Goal: Task Accomplishment & Management: Use online tool/utility

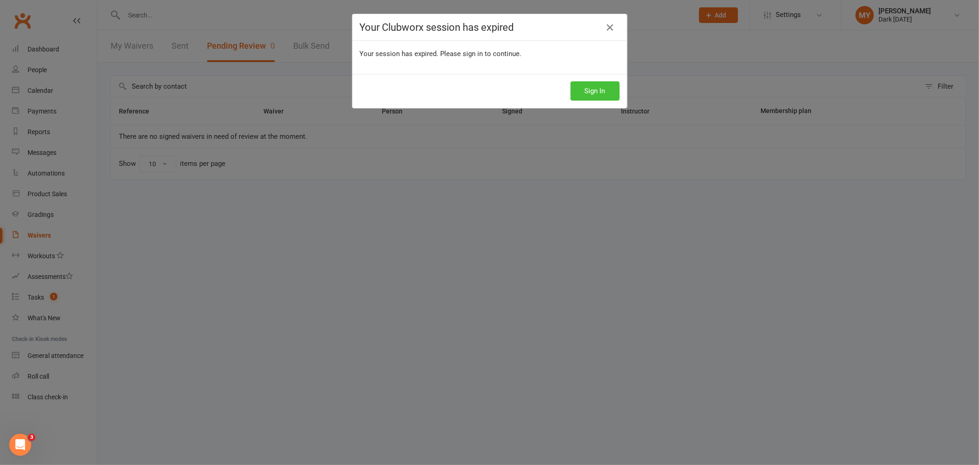
click at [590, 90] on button "Sign In" at bounding box center [595, 90] width 49 height 19
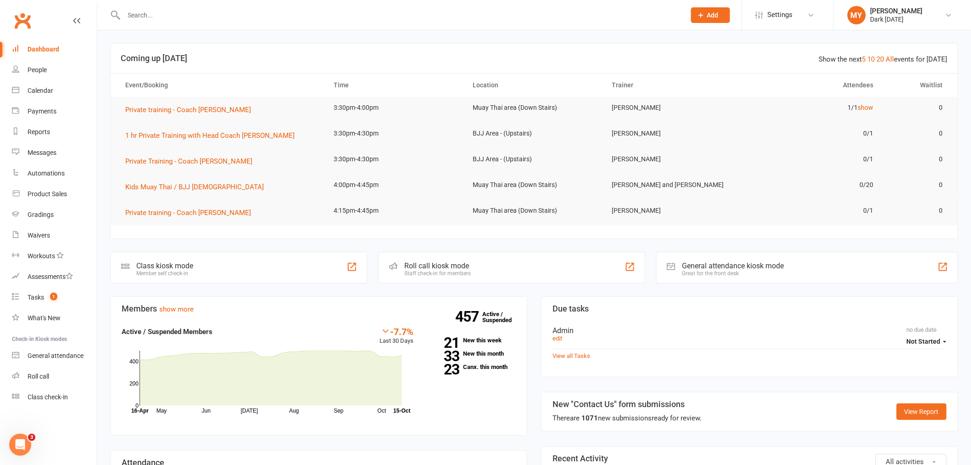
click at [225, 22] on div at bounding box center [394, 15] width 569 height 30
click at [225, 19] on input "text" at bounding box center [400, 15] width 558 height 13
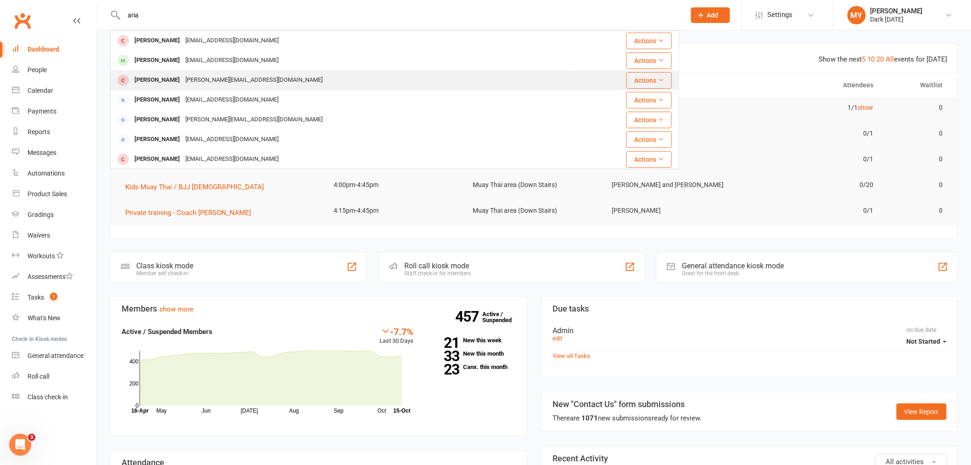
type input "aria"
click at [203, 76] on div "[PERSON_NAME][EMAIL_ADDRESS][DOMAIN_NAME]" at bounding box center [254, 79] width 143 height 13
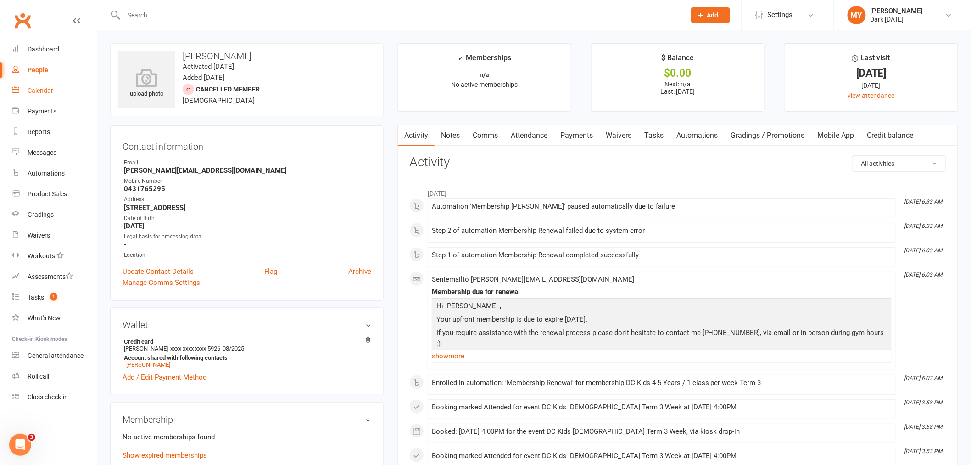
click at [54, 91] on link "Calendar" at bounding box center [54, 90] width 85 height 21
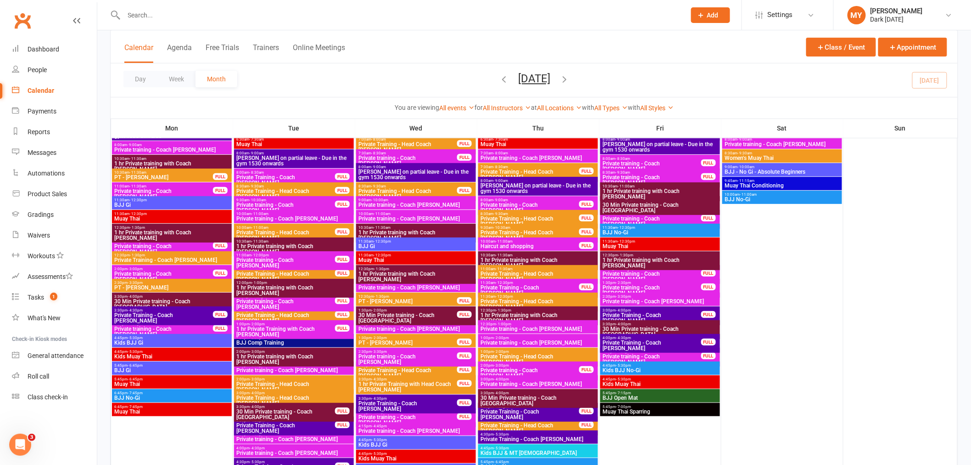
scroll to position [102, 0]
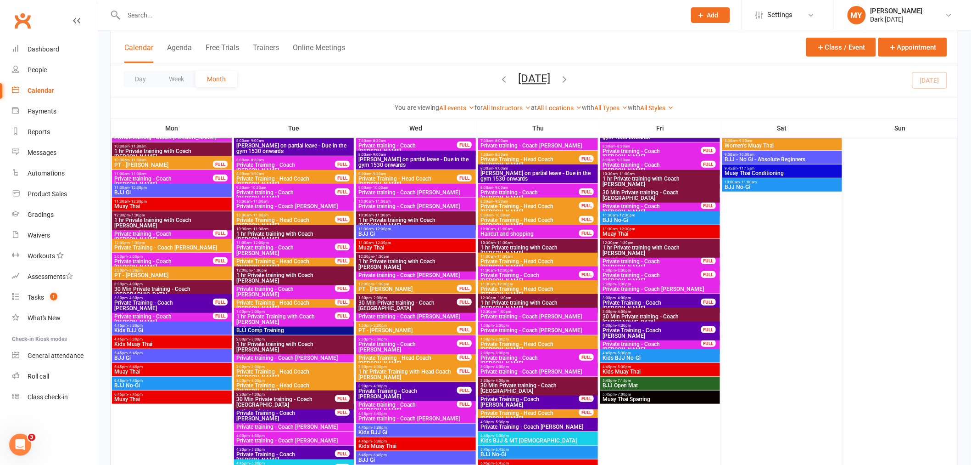
click at [172, 11] on input "text" at bounding box center [400, 15] width 558 height 13
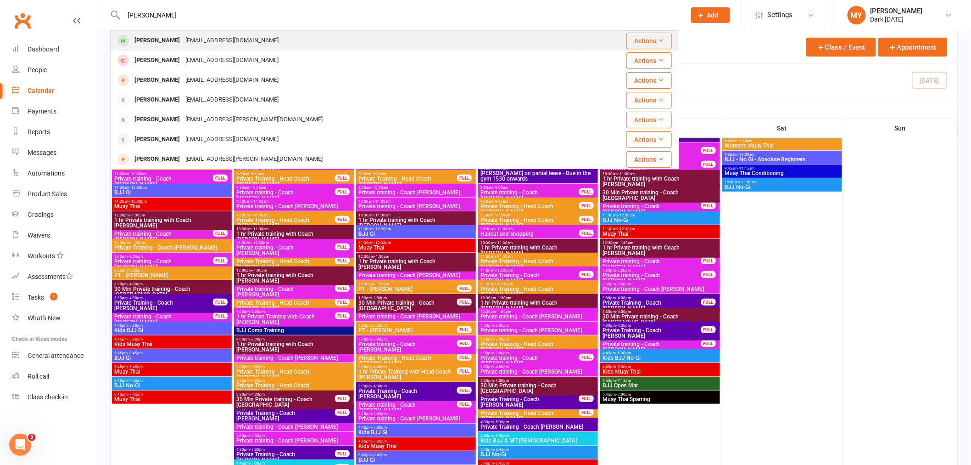
type input "[PERSON_NAME]"
click at [199, 36] on div "[EMAIL_ADDRESS][DOMAIN_NAME]" at bounding box center [232, 40] width 99 height 13
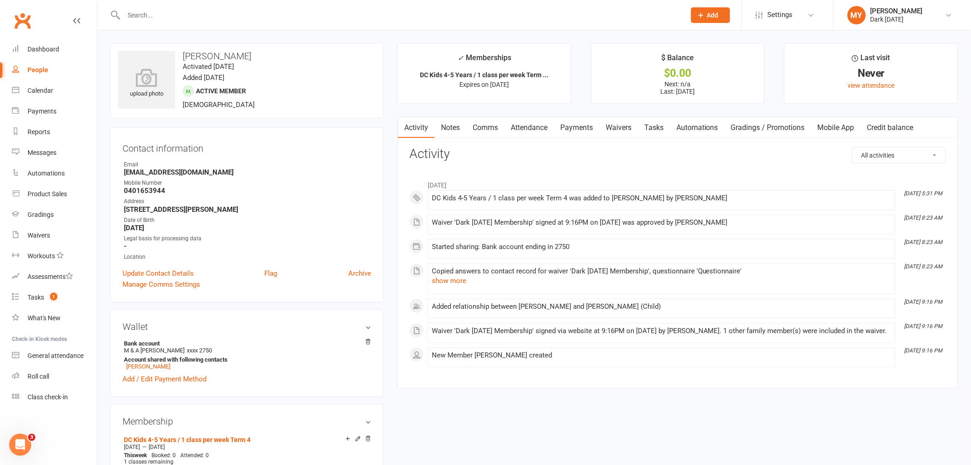
click at [150, 17] on input "text" at bounding box center [400, 15] width 558 height 13
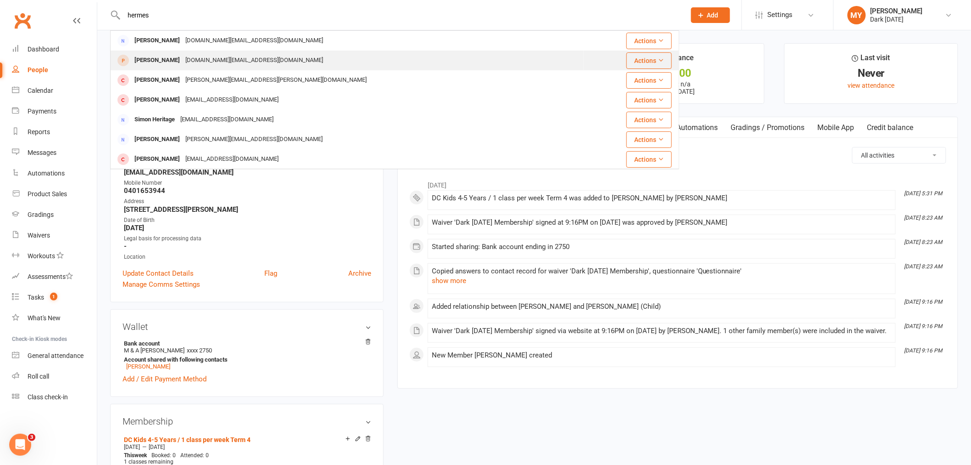
type input "hermes"
click at [152, 54] on div "[PERSON_NAME]" at bounding box center [157, 60] width 51 height 13
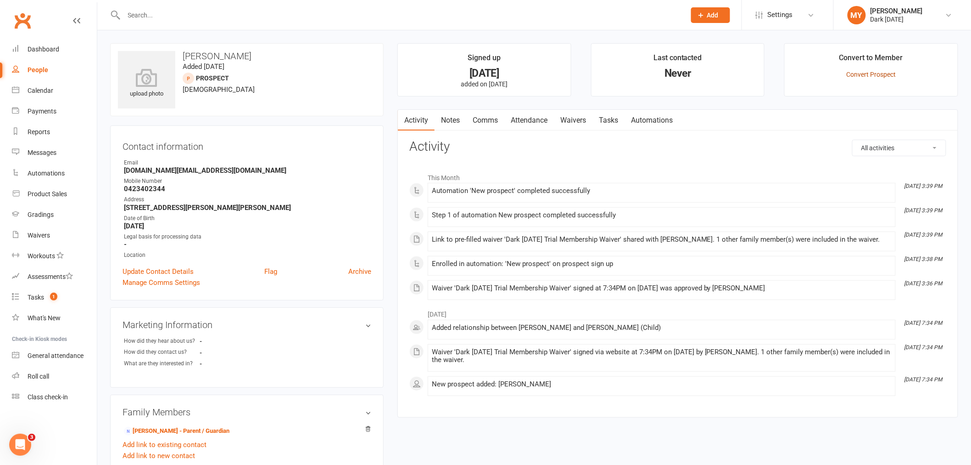
click at [874, 73] on link "Convert Prospect" at bounding box center [872, 74] width 50 height 7
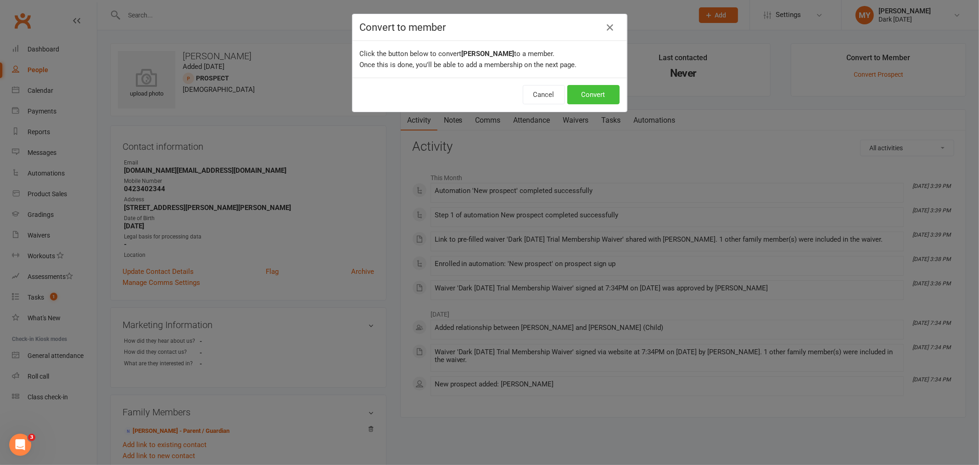
click at [603, 86] on button "Convert" at bounding box center [593, 94] width 52 height 19
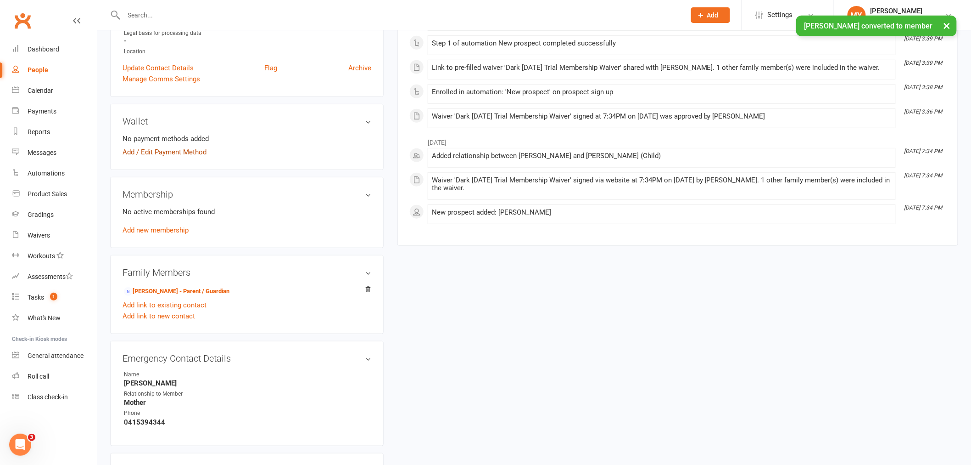
scroll to position [204, 0]
click at [161, 231] on link "Add new membership" at bounding box center [156, 229] width 66 height 8
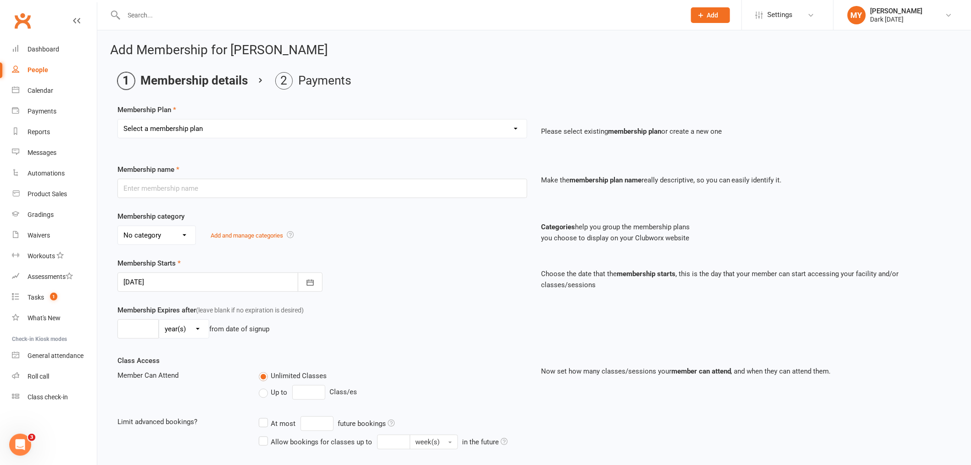
click at [159, 128] on select "Select a membership plan Create new Membership Plan Redzone Knife Defence Works…" at bounding box center [322, 128] width 409 height 18
select select "67"
click at [118, 119] on select "Select a membership plan Create new Membership Plan Redzone Knife Defence Works…" at bounding box center [322, 128] width 409 height 18
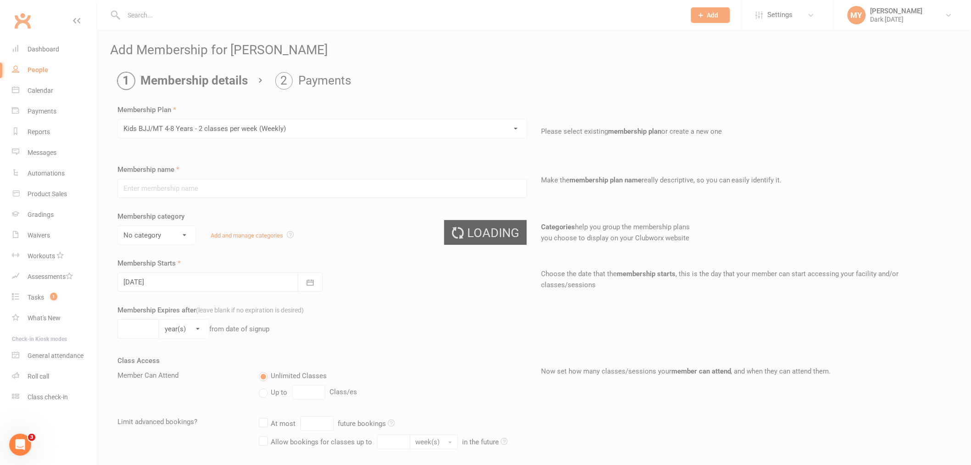
type input "Kids BJJ/MT 4-8 Years - 2 classes per week (Weekly)"
select select "4"
type input "0"
type input "2"
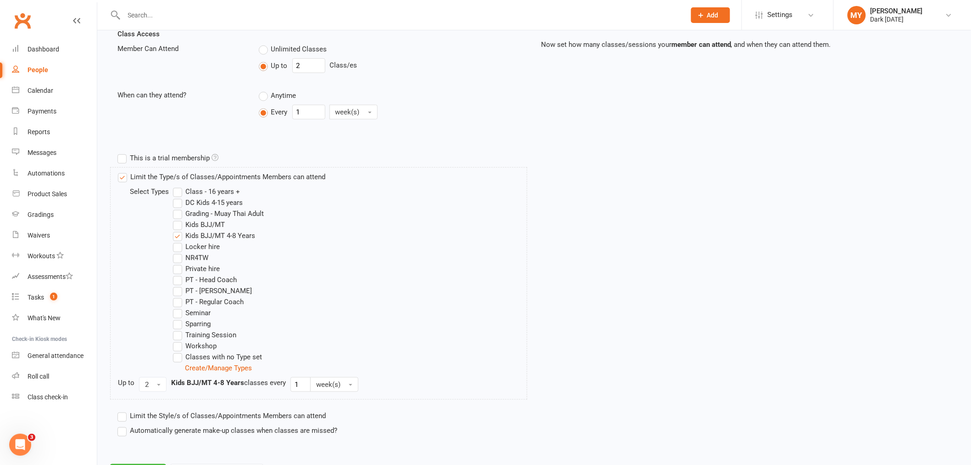
scroll to position [357, 0]
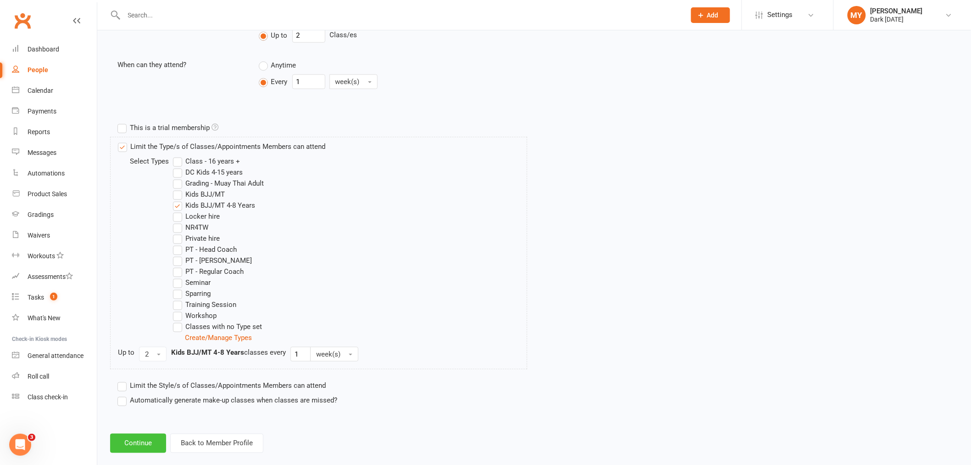
click at [149, 451] on button "Continue" at bounding box center [138, 442] width 56 height 19
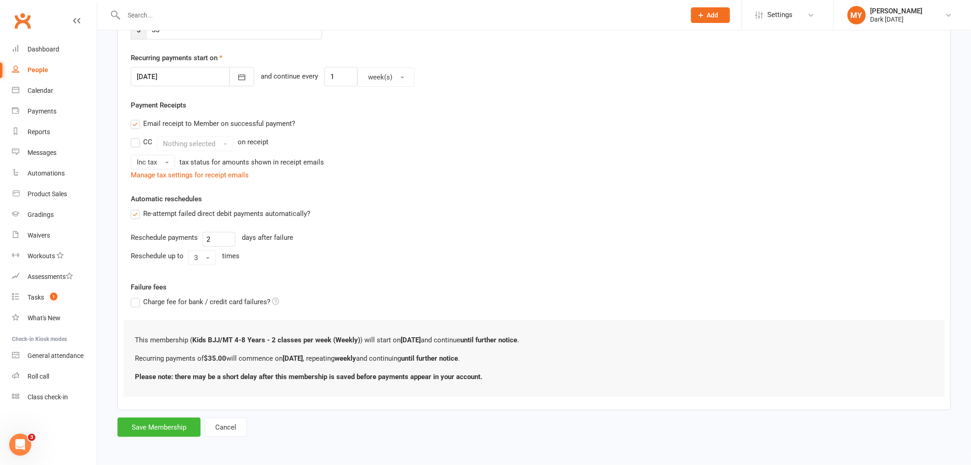
scroll to position [0, 0]
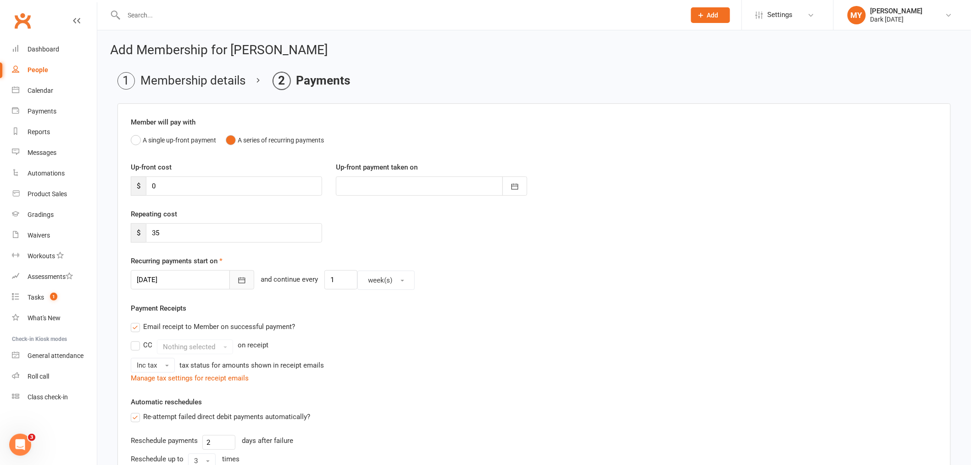
click at [237, 285] on icon "button" at bounding box center [241, 279] width 9 height 9
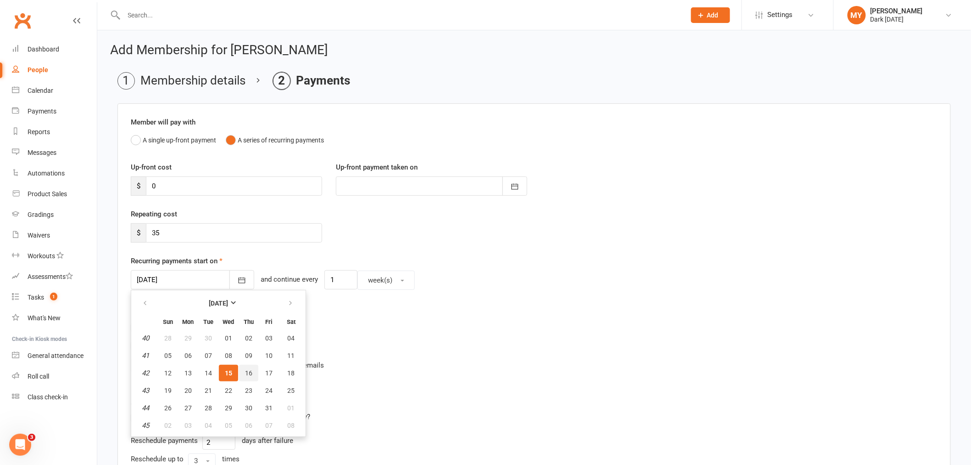
click at [244, 364] on button "16" at bounding box center [248, 372] width 19 height 17
type input "[DATE]"
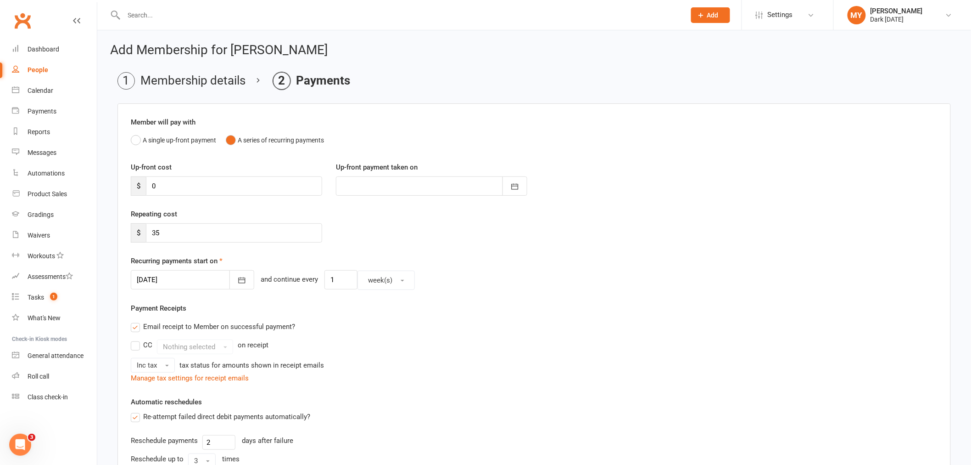
scroll to position [203, 0]
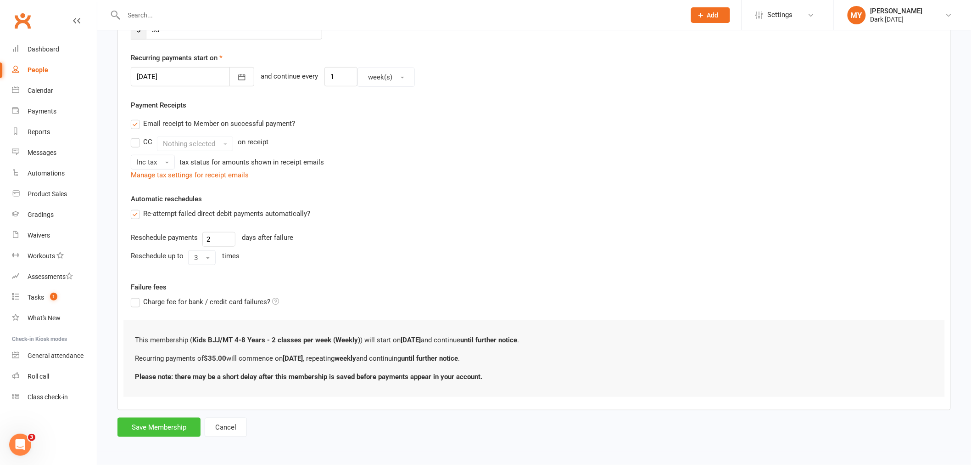
click at [162, 424] on button "Save Membership" at bounding box center [159, 426] width 83 height 19
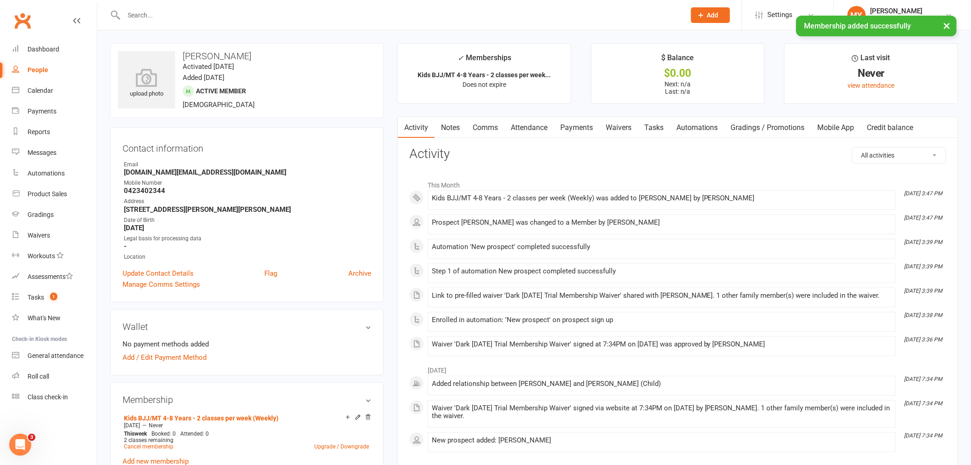
click at [588, 127] on link "Payments" at bounding box center [576, 127] width 45 height 21
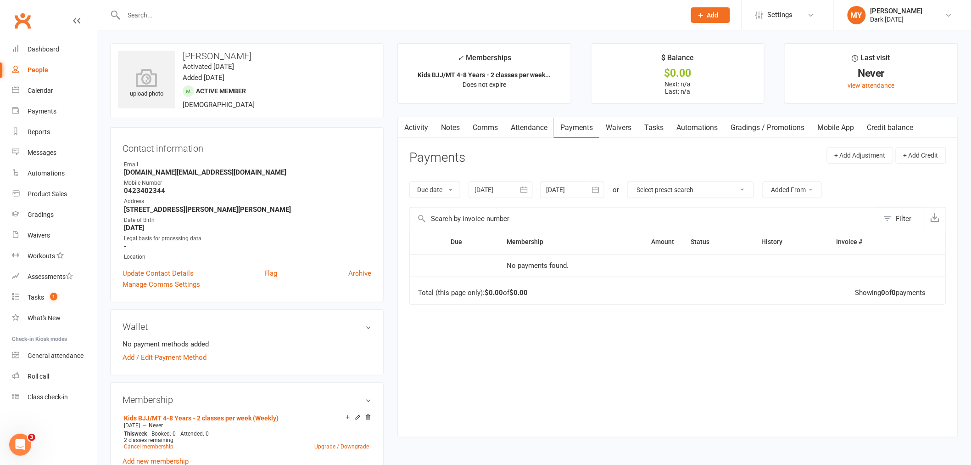
click at [625, 130] on link "Waivers" at bounding box center [618, 127] width 39 height 21
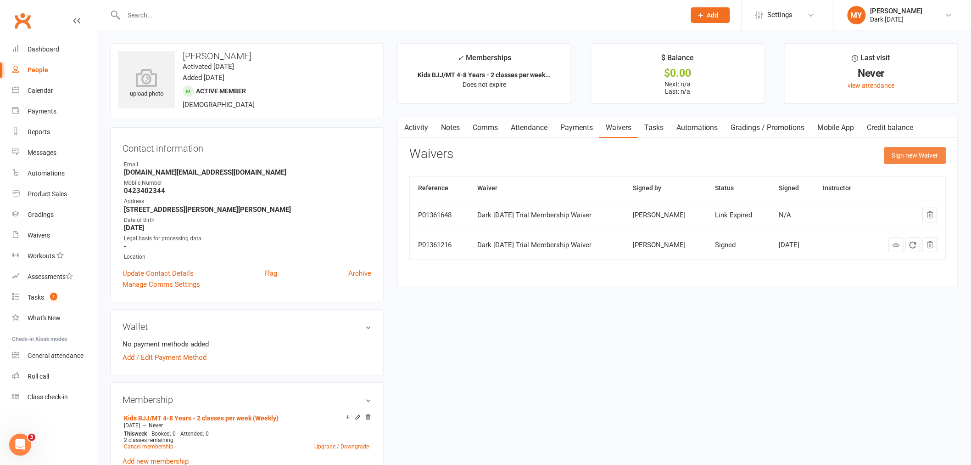
click at [907, 159] on button "Sign new Waiver" at bounding box center [916, 155] width 62 height 17
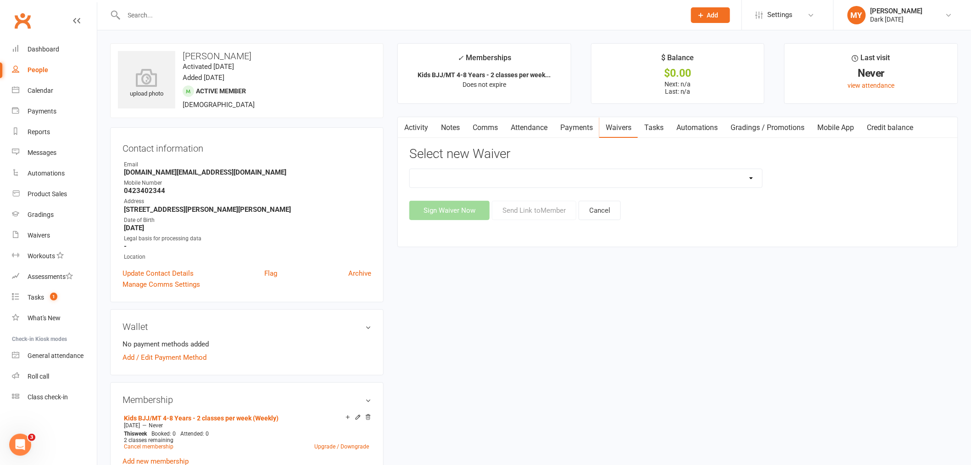
click at [490, 169] on select "Dark [DATE] Membership Dark [DATE] Membership waiver - no EDDR Dark [DATE] Tria…" at bounding box center [586, 178] width 353 height 18
select select "9790"
click at [410, 169] on select "Dark [DATE] Membership Dark [DATE] Membership waiver - no EDDR Dark [DATE] Tria…" at bounding box center [586, 178] width 353 height 18
click at [541, 207] on button "Send Link to Member" at bounding box center [534, 210] width 84 height 19
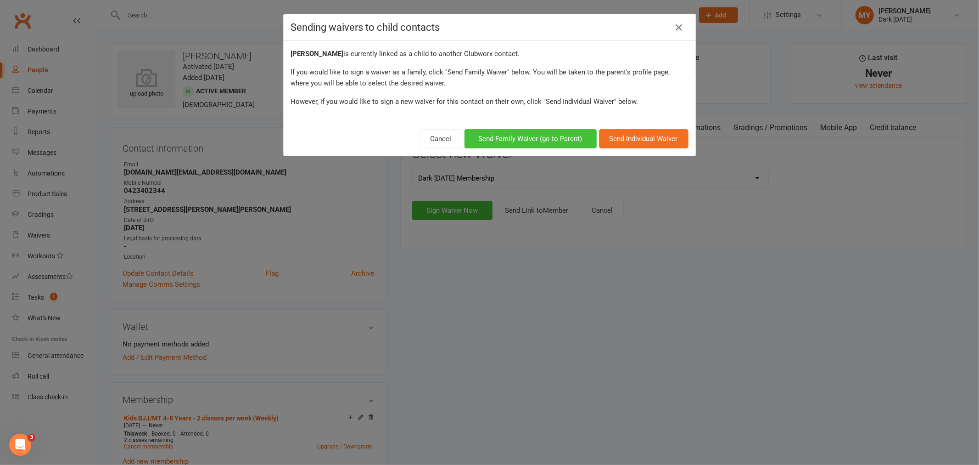
click at [527, 136] on button "Send Family Waiver (go to Parent)" at bounding box center [531, 138] width 132 height 19
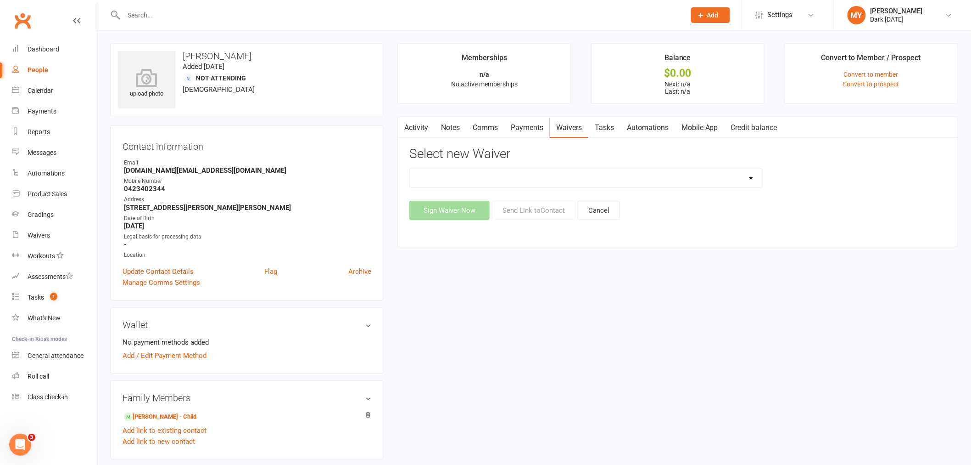
click at [427, 183] on select "Dark [DATE] Membership Dark [DATE] Membership waiver - no EDDR NR4TW 24/7 Acces…" at bounding box center [586, 178] width 353 height 18
select select "9790"
click at [410, 169] on select "Dark [DATE] Membership Dark [DATE] Membership waiver - no EDDR NR4TW 24/7 Acces…" at bounding box center [586, 178] width 353 height 18
click at [524, 213] on button "Send Link to Contact" at bounding box center [534, 210] width 84 height 19
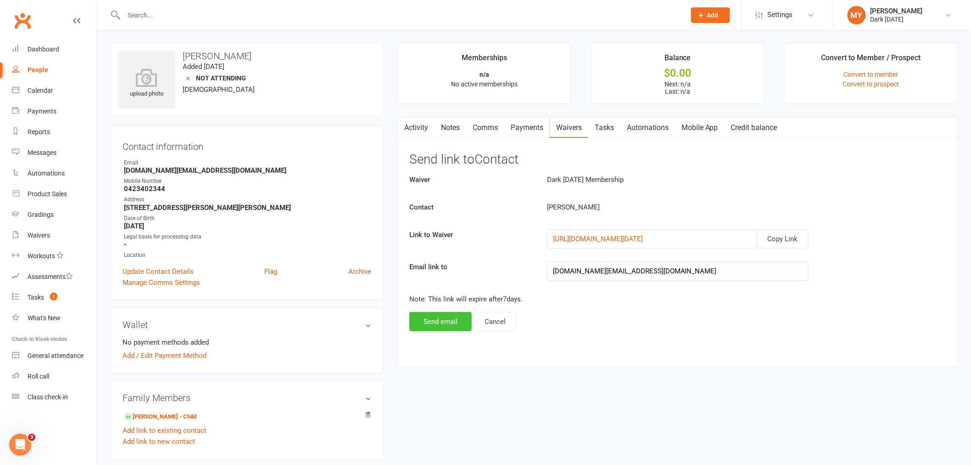
click at [459, 324] on button "Send email" at bounding box center [440, 321] width 62 height 19
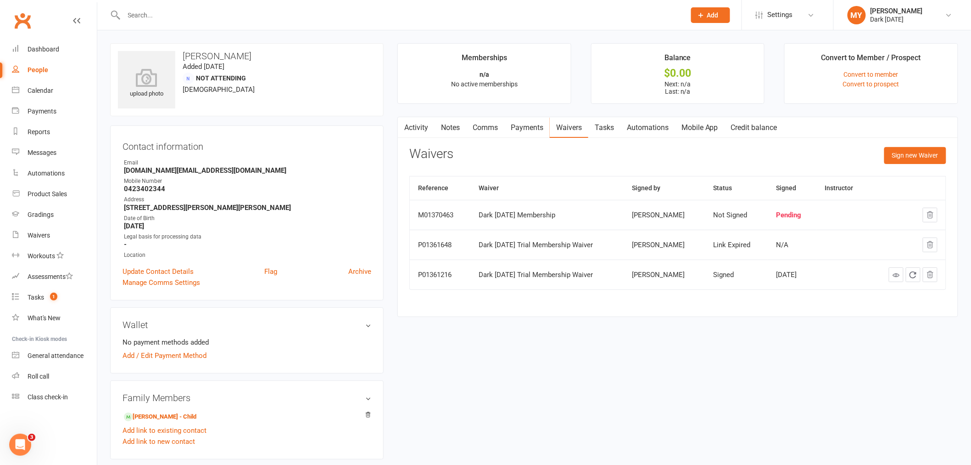
click at [164, 16] on input "text" at bounding box center [400, 15] width 558 height 13
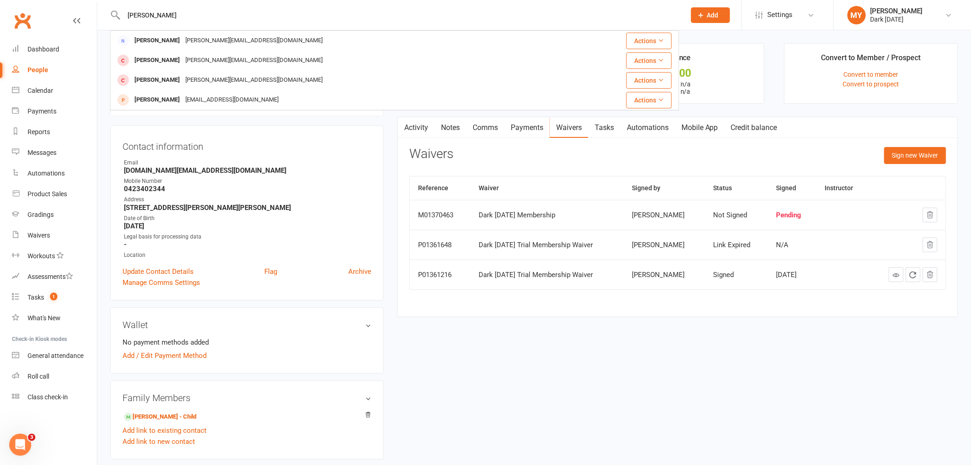
click at [129, 16] on input "[PERSON_NAME]" at bounding box center [400, 15] width 558 height 13
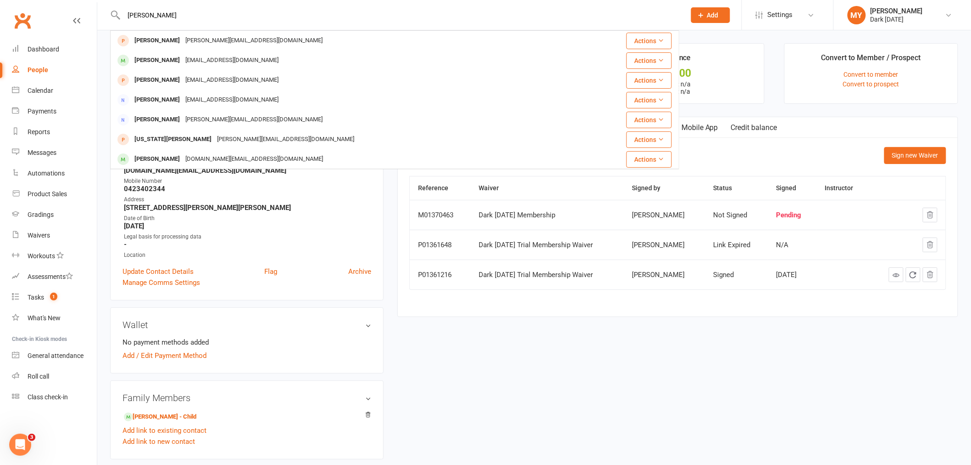
click at [146, 16] on input "[PERSON_NAME]" at bounding box center [400, 15] width 558 height 13
type input "[PERSON_NAME]"
click at [47, 240] on link "Waivers" at bounding box center [54, 235] width 85 height 21
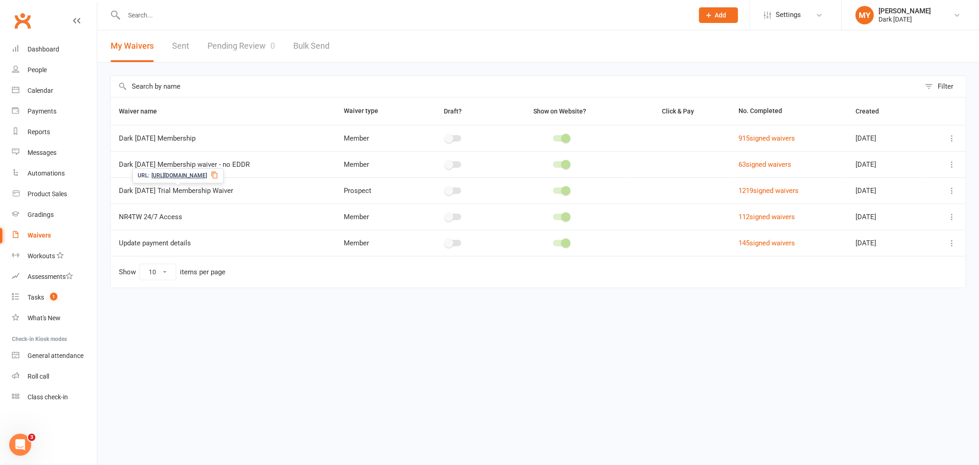
click at [217, 173] on icon at bounding box center [214, 175] width 6 height 7
click at [201, 22] on div at bounding box center [398, 15] width 577 height 30
click at [209, 17] on input "text" at bounding box center [404, 15] width 566 height 13
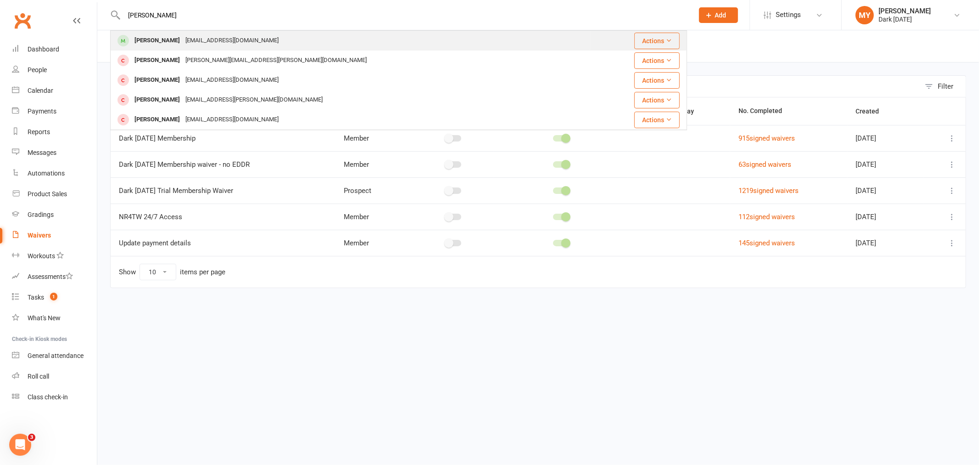
type input "[PERSON_NAME]"
click at [183, 40] on div "[EMAIL_ADDRESS][DOMAIN_NAME]" at bounding box center [232, 40] width 99 height 13
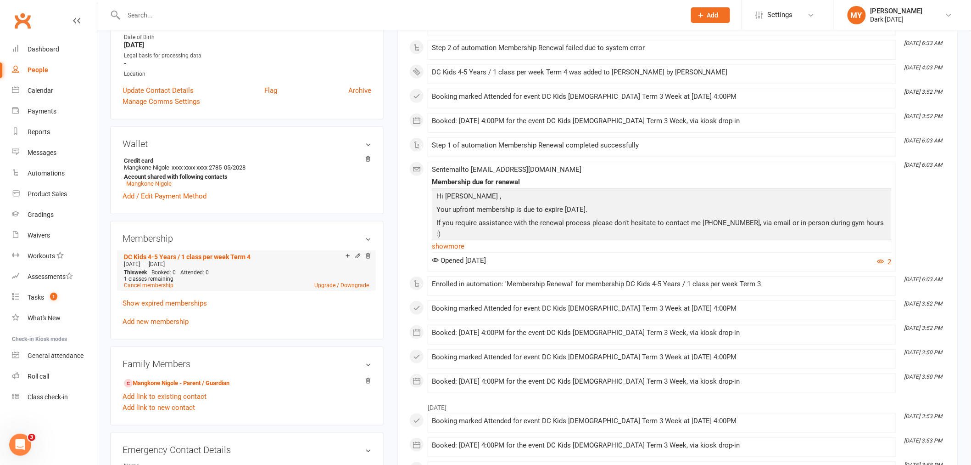
scroll to position [204, 0]
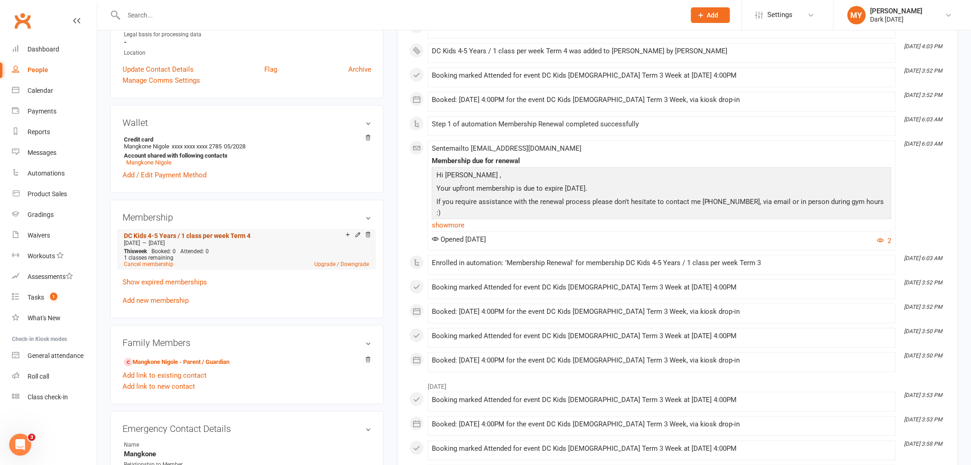
click at [175, 237] on link "DC Kids 4-5 Years / 1 class per week Term 4" at bounding box center [187, 235] width 127 height 7
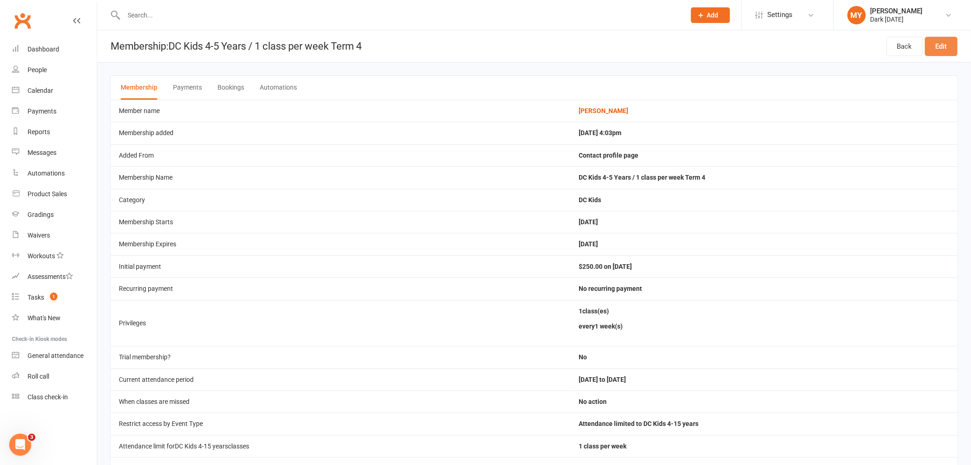
click at [939, 42] on link "Edit" at bounding box center [941, 46] width 33 height 19
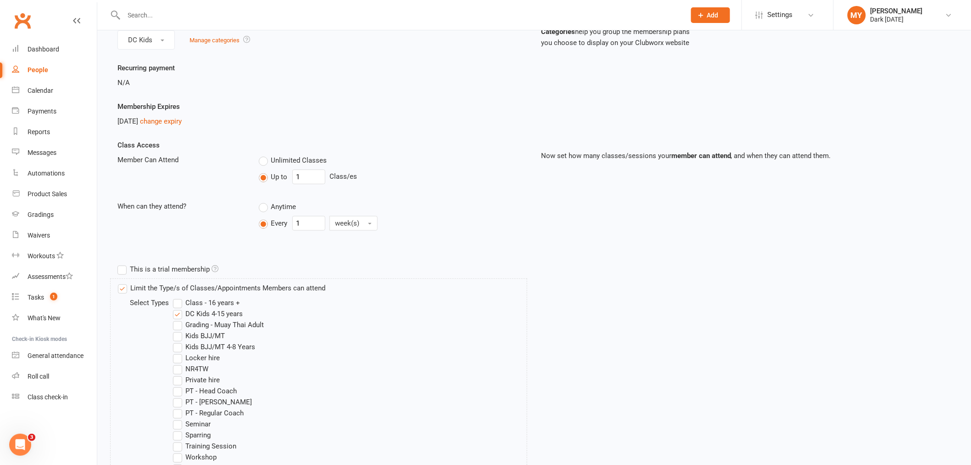
scroll to position [153, 0]
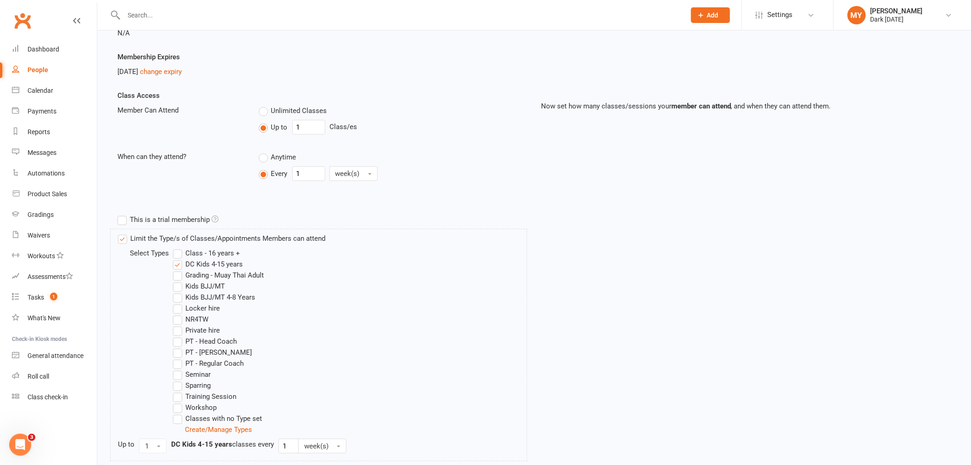
click at [226, 260] on label "DC Kids 4-15 years" at bounding box center [208, 263] width 70 height 11
click at [179, 258] on input "DC Kids 4-15 years" at bounding box center [176, 258] width 6 height 0
click at [207, 294] on label "Kids BJJ/MT 4-8 Years" at bounding box center [214, 296] width 82 height 11
click at [179, 291] on input "Kids BJJ/MT 4-8 Years" at bounding box center [176, 291] width 6 height 0
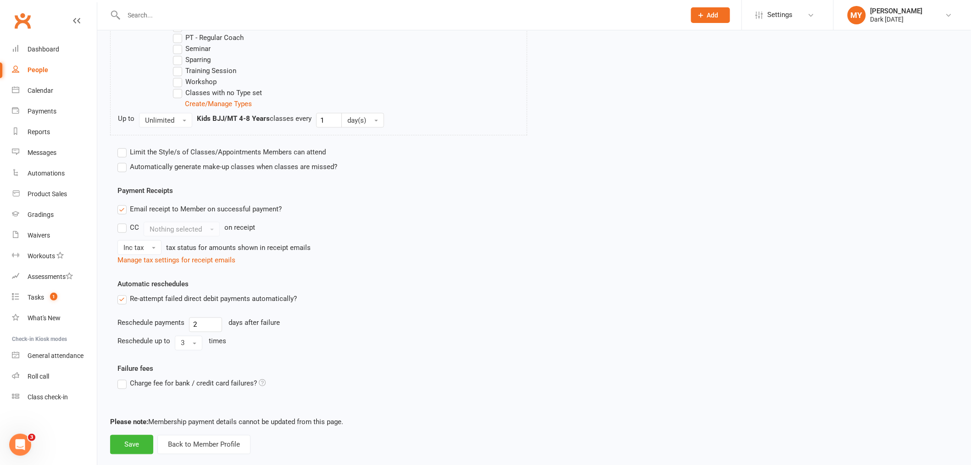
scroll to position [493, 0]
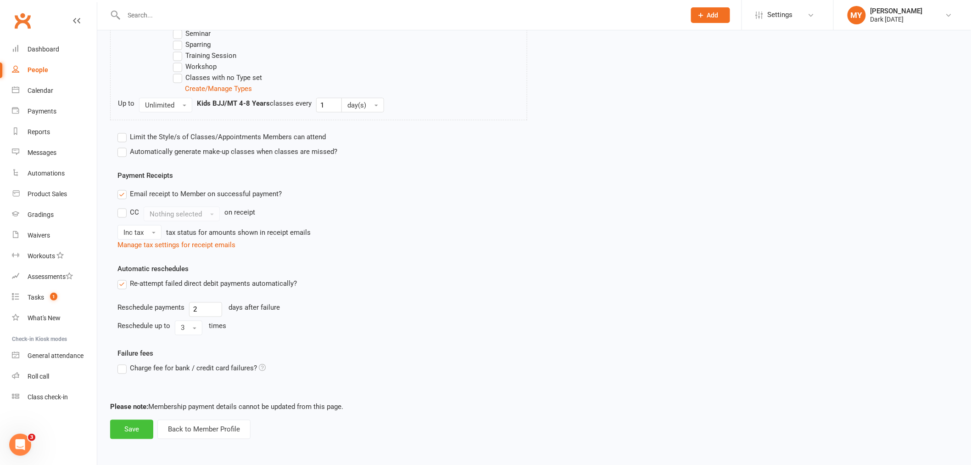
click at [126, 425] on button "Save" at bounding box center [131, 429] width 43 height 19
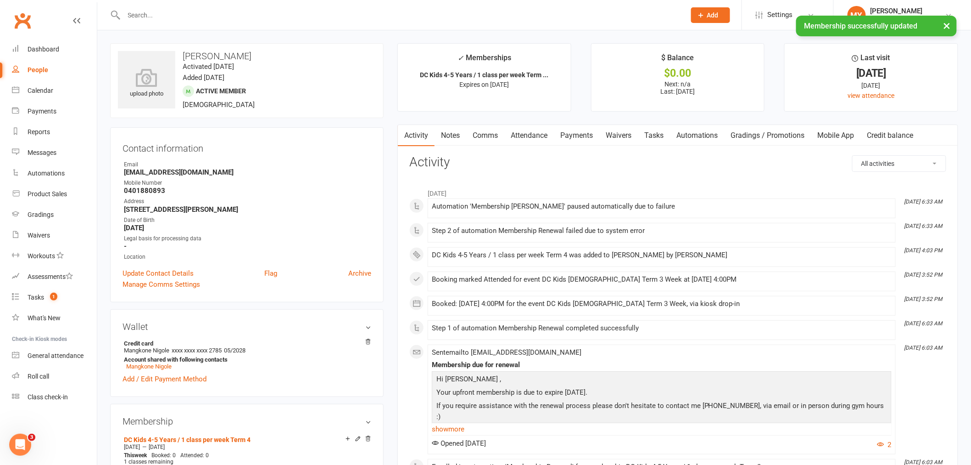
click at [547, 134] on link "Attendance" at bounding box center [529, 135] width 50 height 21
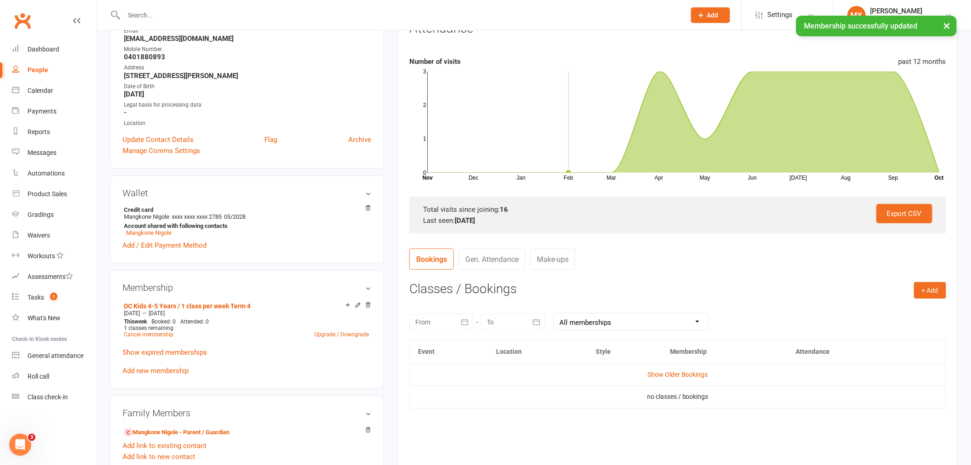
scroll to position [153, 0]
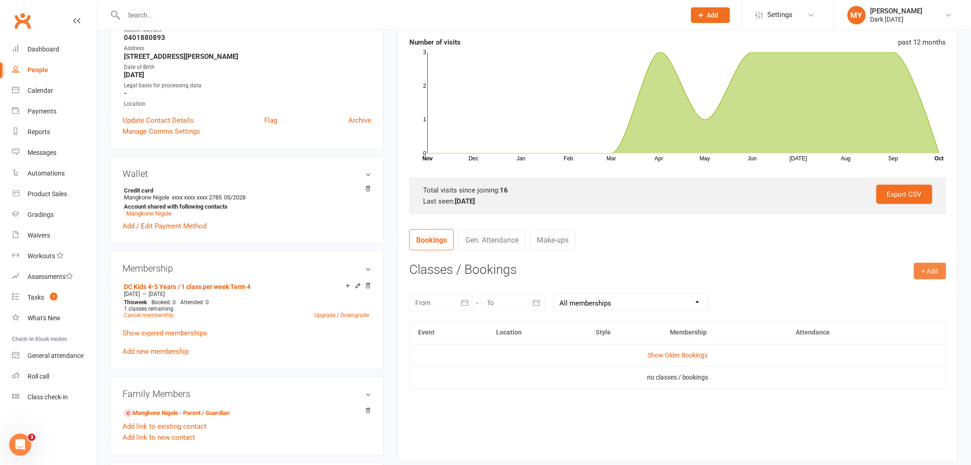
click at [933, 269] on button "+ Add" at bounding box center [930, 271] width 32 height 17
click at [905, 288] on link "Book Event" at bounding box center [900, 291] width 91 height 18
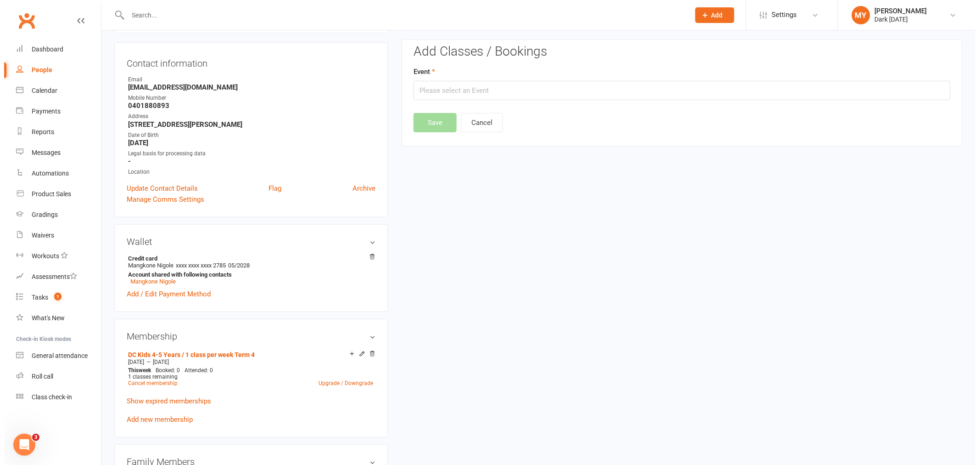
scroll to position [78, 0]
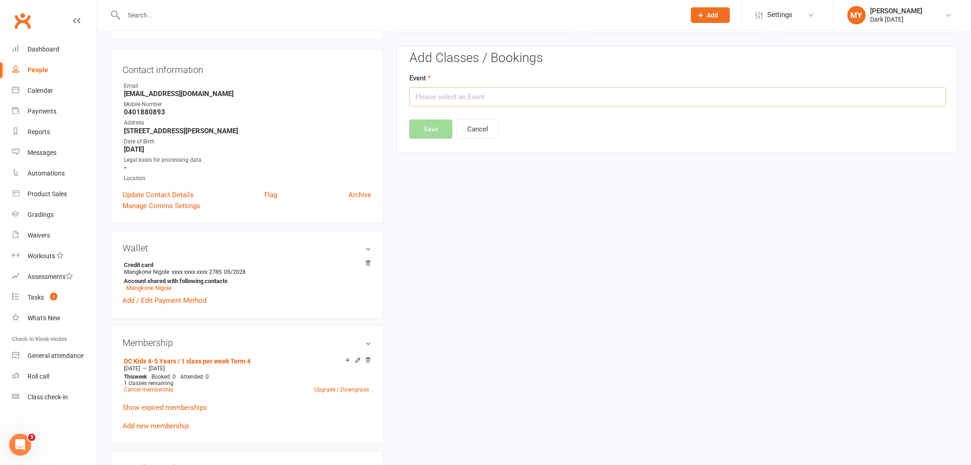
click at [448, 104] on input "text" at bounding box center [677, 96] width 537 height 19
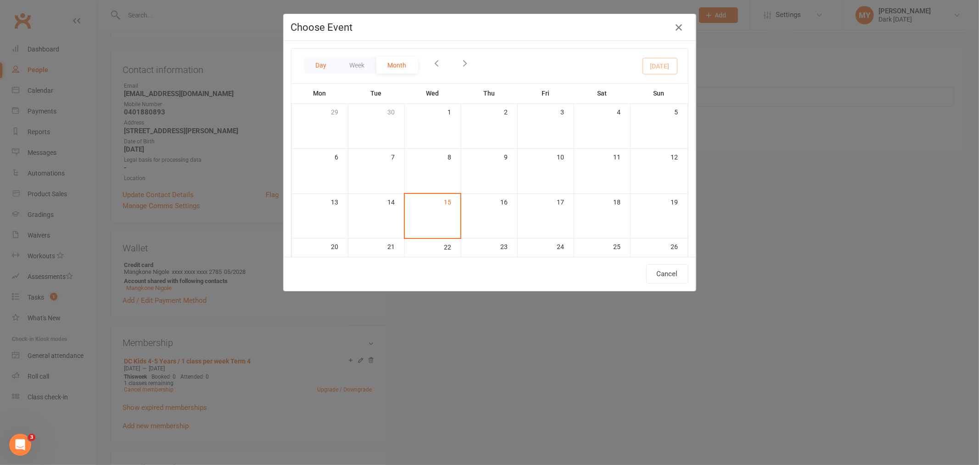
click at [316, 61] on button "Day" at bounding box center [321, 65] width 34 height 17
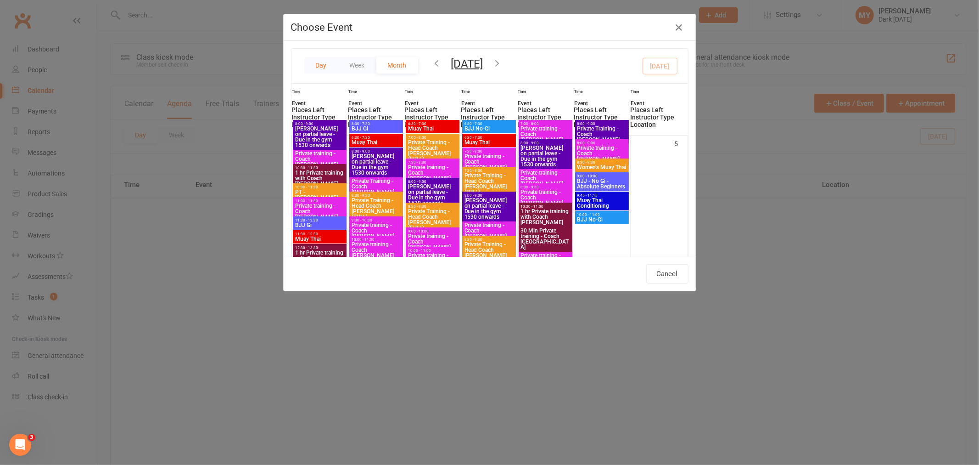
click at [325, 62] on button "Day" at bounding box center [321, 65] width 34 height 17
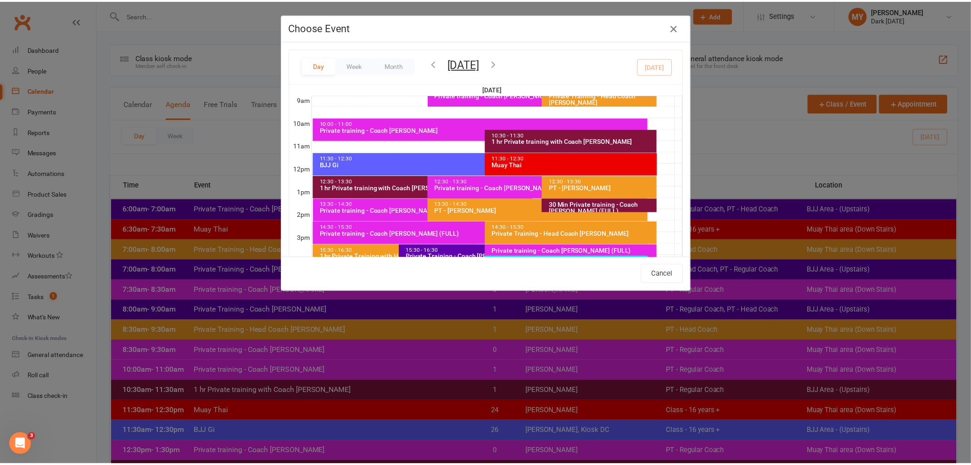
scroll to position [271, 0]
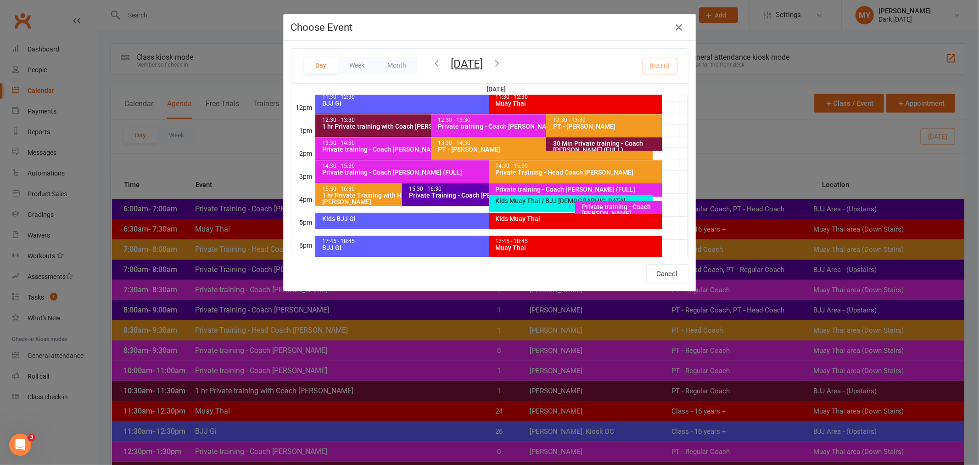
click at [556, 198] on div "Kids Muay Thai / BJJ [DEMOGRAPHIC_DATA]" at bounding box center [573, 200] width 156 height 6
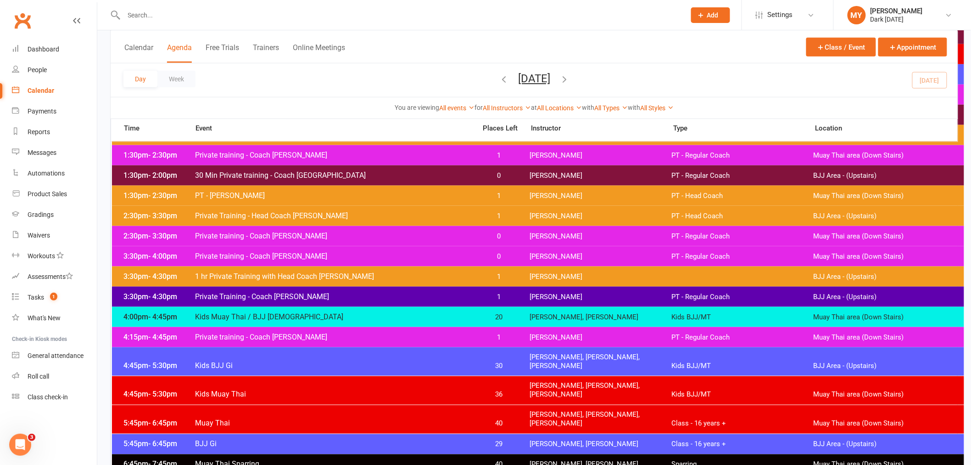
scroll to position [459, 0]
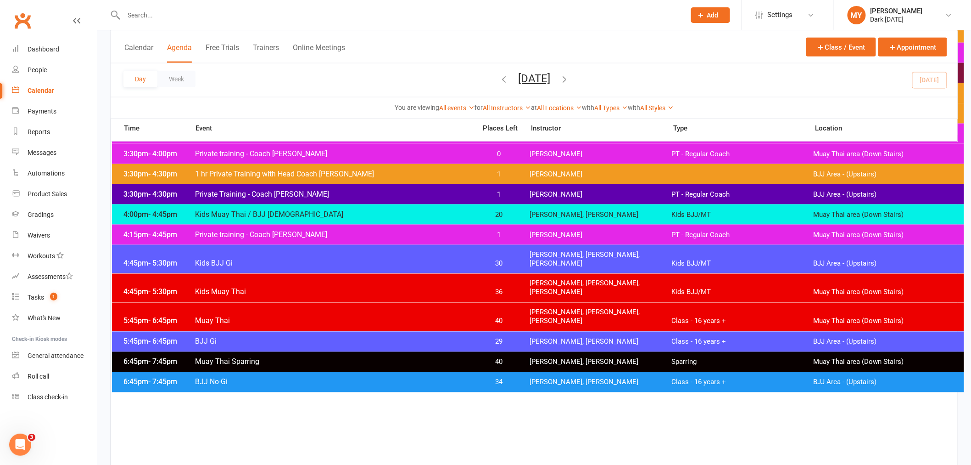
click at [342, 210] on span "Kids Muay Thai / BJJ [DEMOGRAPHIC_DATA]" at bounding box center [335, 214] width 280 height 9
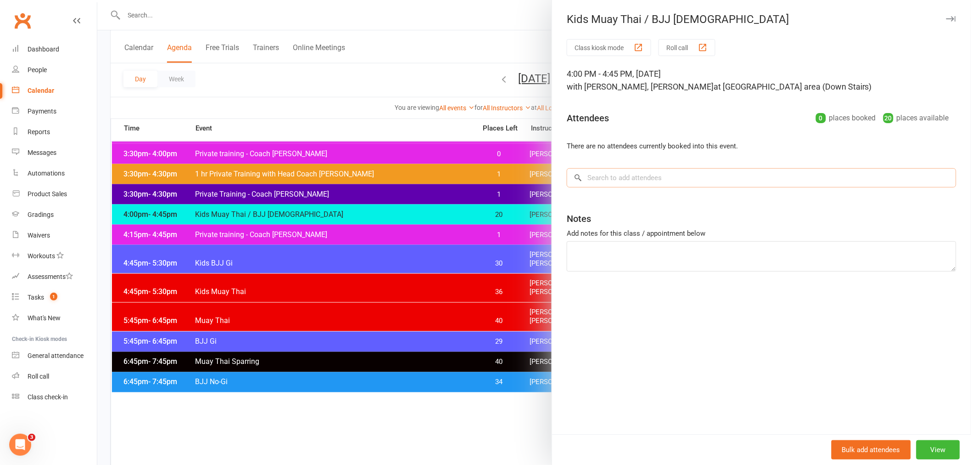
click at [616, 183] on input "search" at bounding box center [762, 177] width 390 height 19
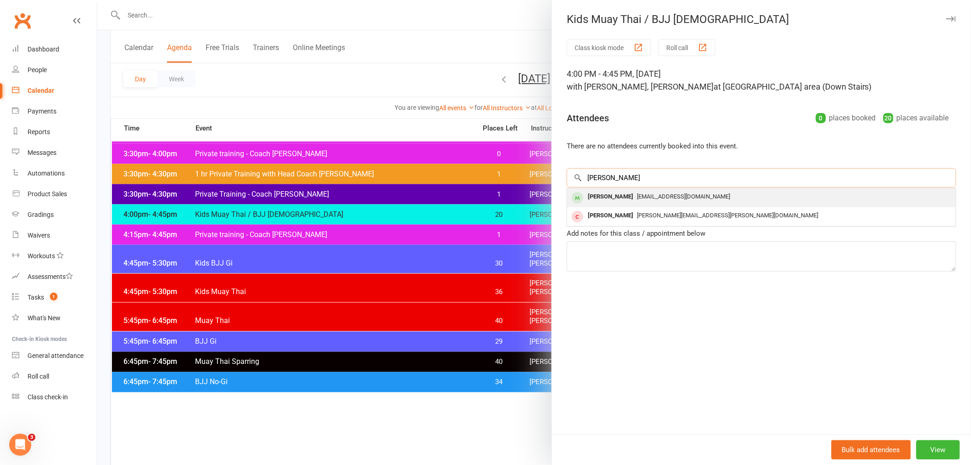
type input "[PERSON_NAME]"
click at [614, 191] on div "[PERSON_NAME]" at bounding box center [610, 196] width 53 height 13
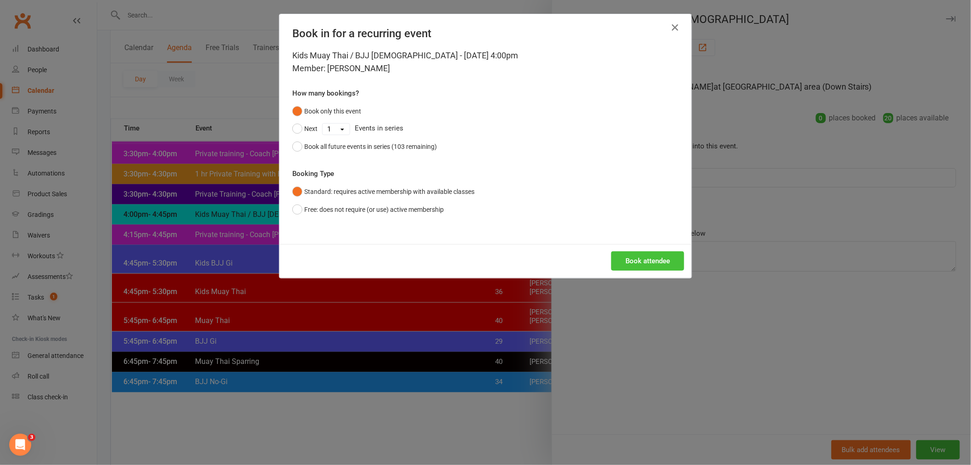
click at [625, 258] on button "Book attendee" at bounding box center [647, 260] width 73 height 19
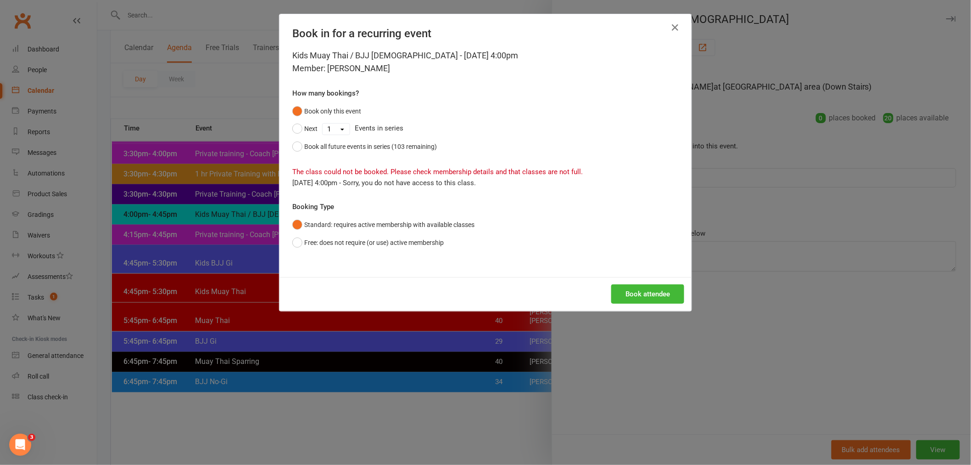
click at [785, 260] on div "Book in for a recurring event Kids Muay Thai / BJJ [DEMOGRAPHIC_DATA] - [DATE] …" at bounding box center [485, 232] width 971 height 465
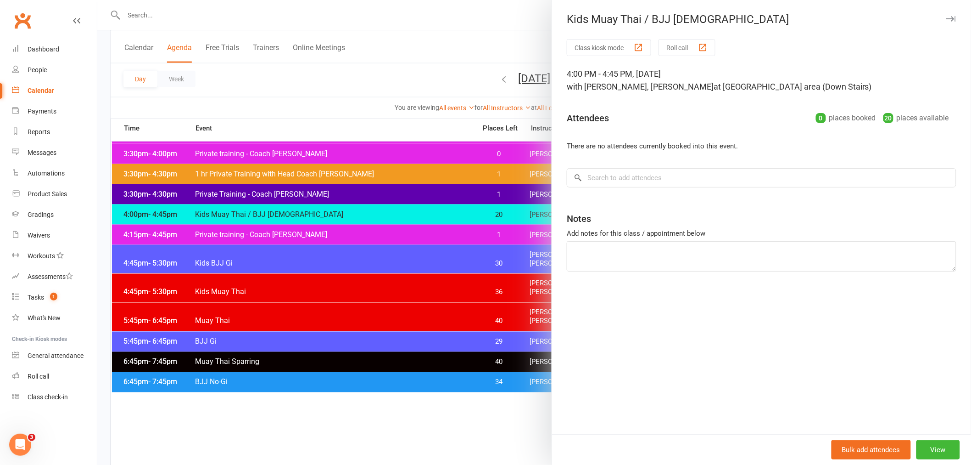
click at [168, 14] on div at bounding box center [534, 232] width 874 height 465
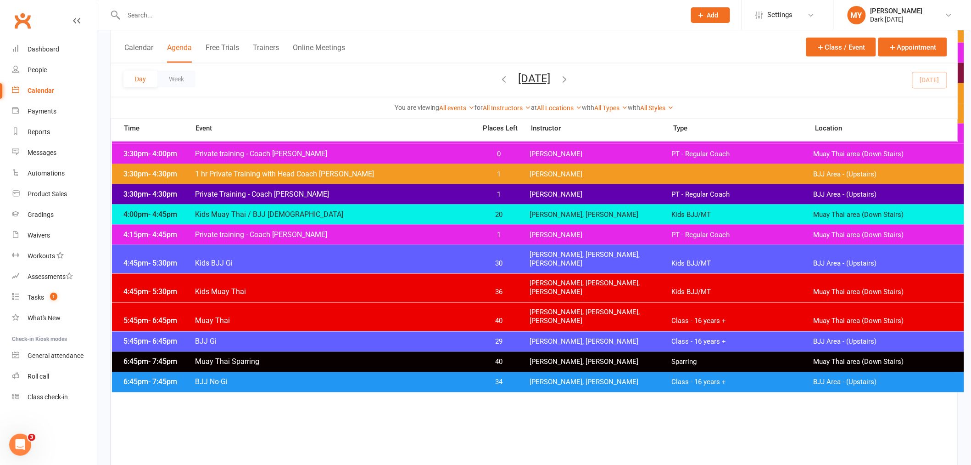
click at [173, 12] on input "text" at bounding box center [400, 15] width 558 height 13
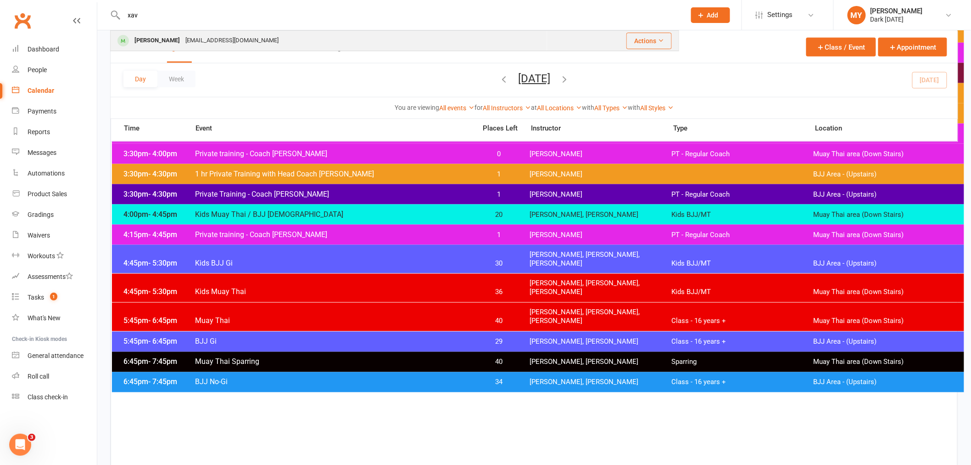
type input "xav"
click at [183, 40] on div "[EMAIL_ADDRESS][DOMAIN_NAME]" at bounding box center [232, 40] width 99 height 13
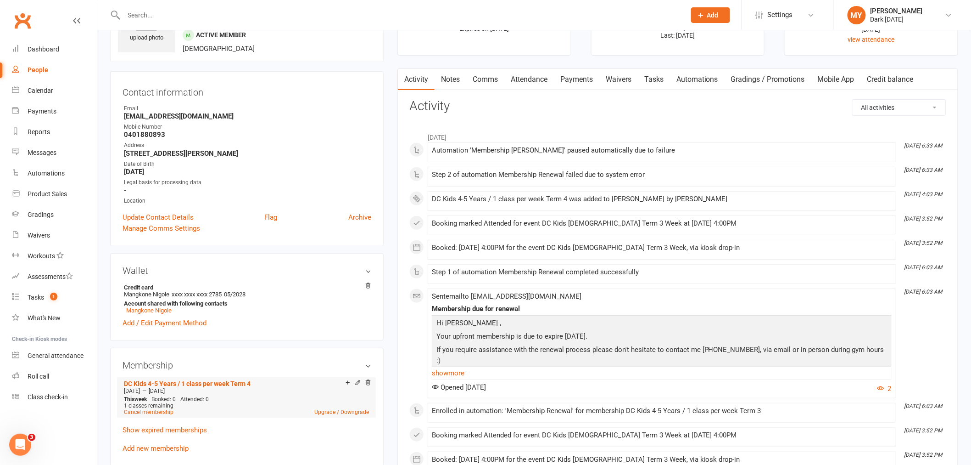
scroll to position [153, 0]
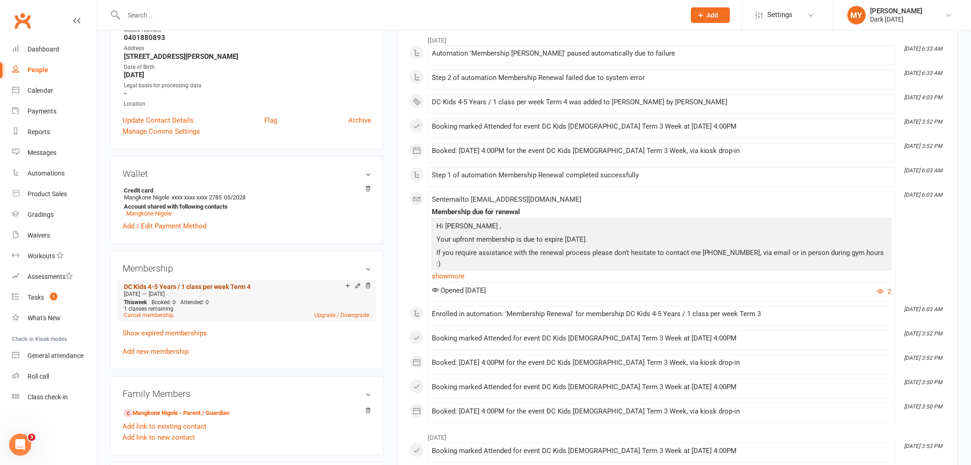
click at [232, 283] on link "DC Kids 4-5 Years / 1 class per week Term 4" at bounding box center [187, 286] width 127 height 7
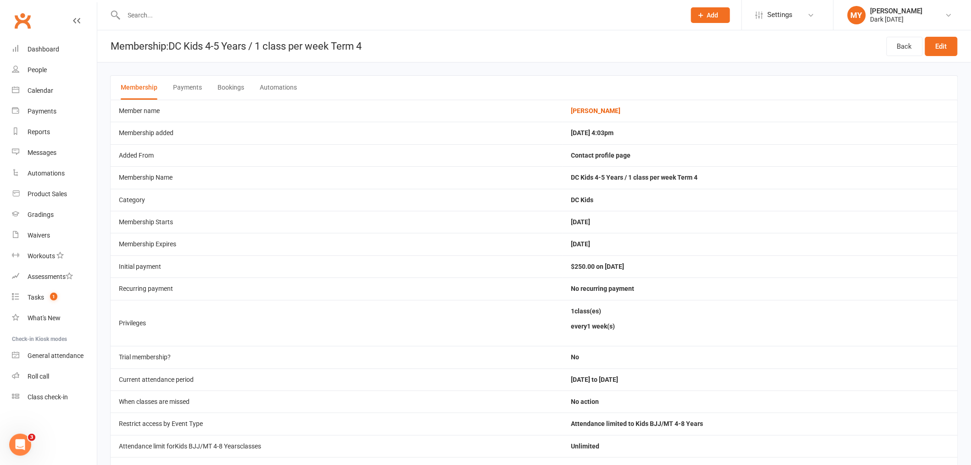
scroll to position [51, 0]
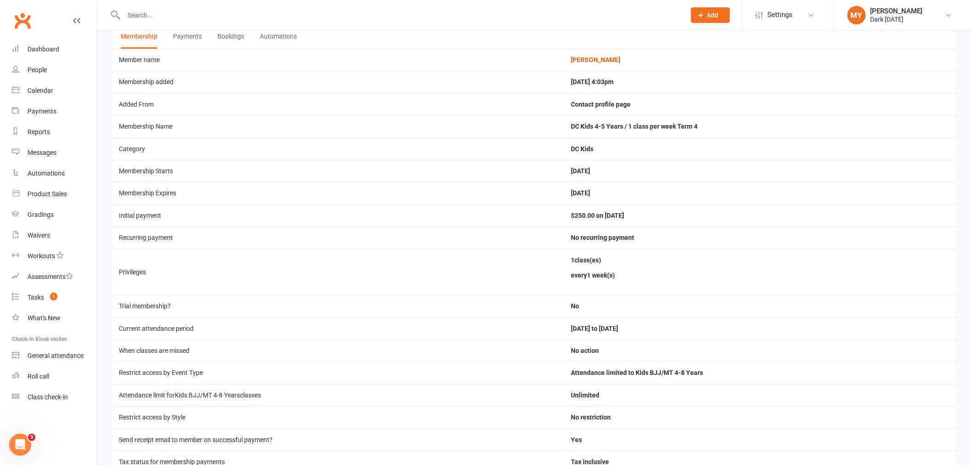
click at [171, 10] on input "text" at bounding box center [400, 15] width 558 height 13
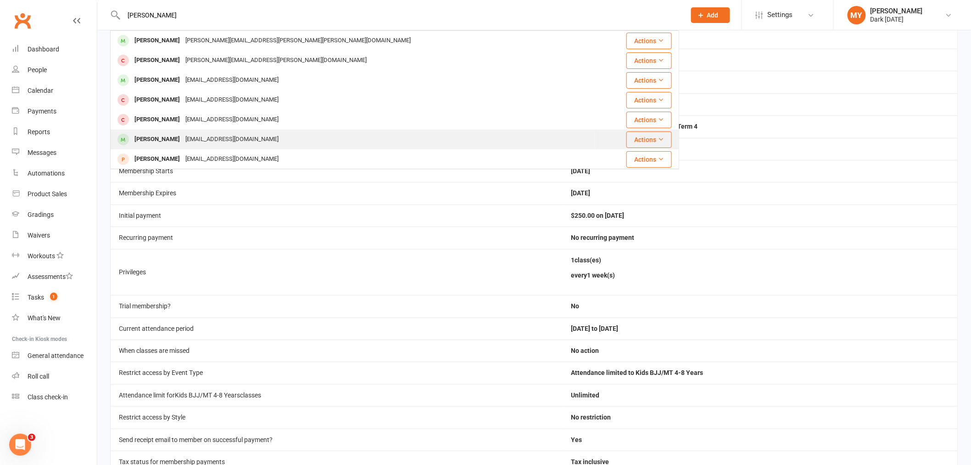
type input "[PERSON_NAME]"
click at [169, 137] on div "[PERSON_NAME]" at bounding box center [157, 139] width 51 height 13
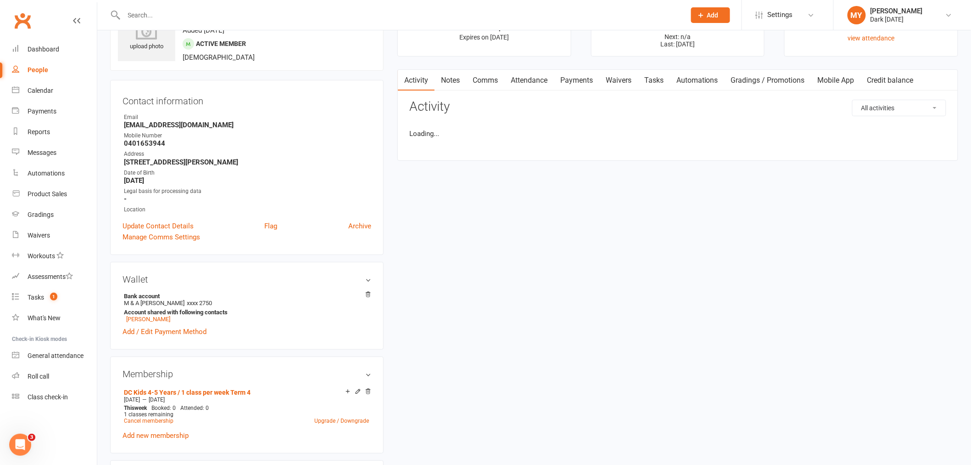
scroll to position [102, 0]
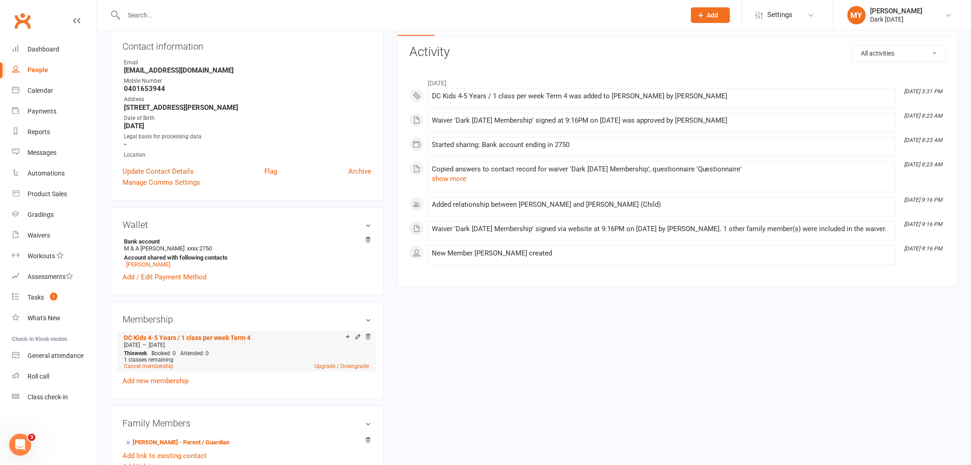
click at [139, 333] on div "DC Kids 4-5 Years / 1 class per week Term 4" at bounding box center [235, 337] width 222 height 8
click at [136, 335] on link "DC Kids 4-5 Years / 1 class per week Term 4" at bounding box center [187, 337] width 127 height 7
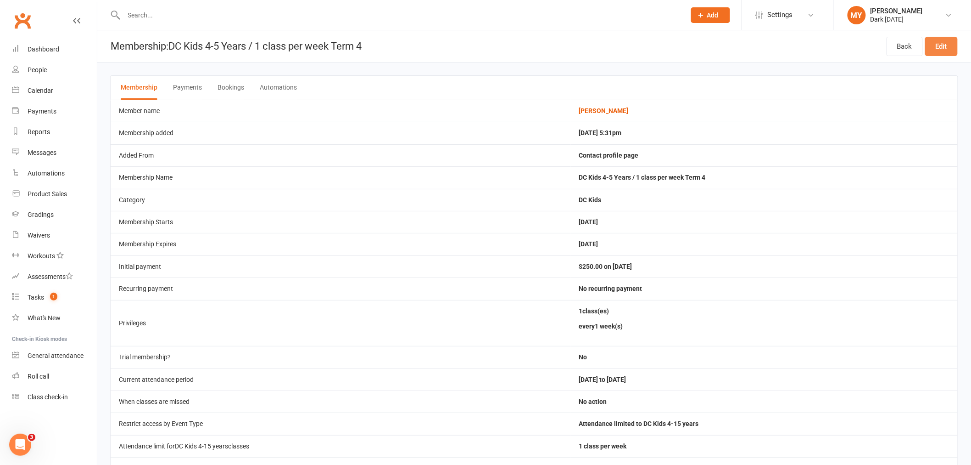
click at [939, 43] on link "Edit" at bounding box center [941, 46] width 33 height 19
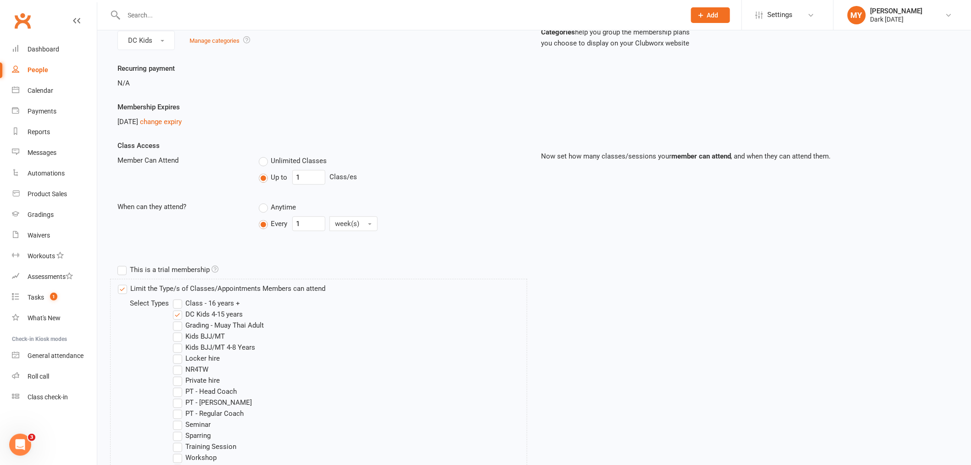
scroll to position [153, 0]
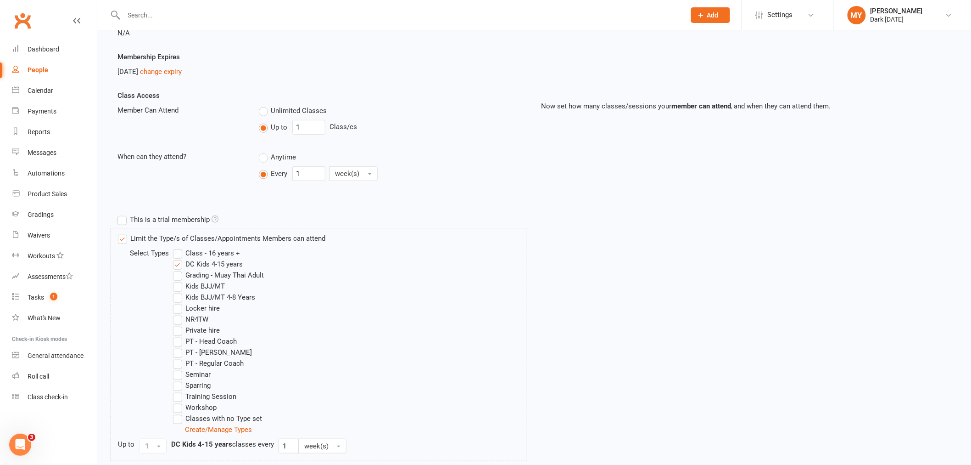
click at [232, 296] on label "Kids BJJ/MT 4-8 Years" at bounding box center [214, 296] width 82 height 11
click at [179, 291] on input "Kids BJJ/MT 4-8 Years" at bounding box center [176, 291] width 6 height 0
click at [225, 262] on label "DC Kids 4-15 years" at bounding box center [208, 263] width 70 height 11
click at [179, 258] on input "DC Kids 4-15 years" at bounding box center [176, 258] width 6 height 0
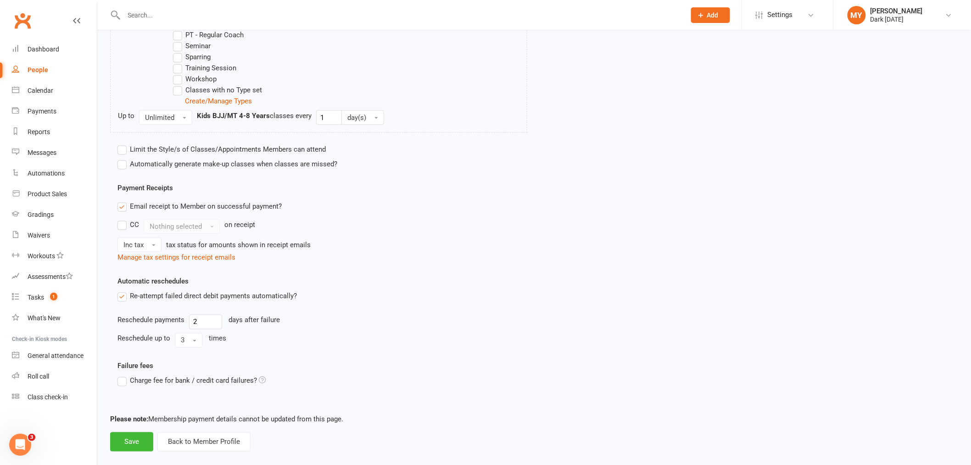
scroll to position [493, 0]
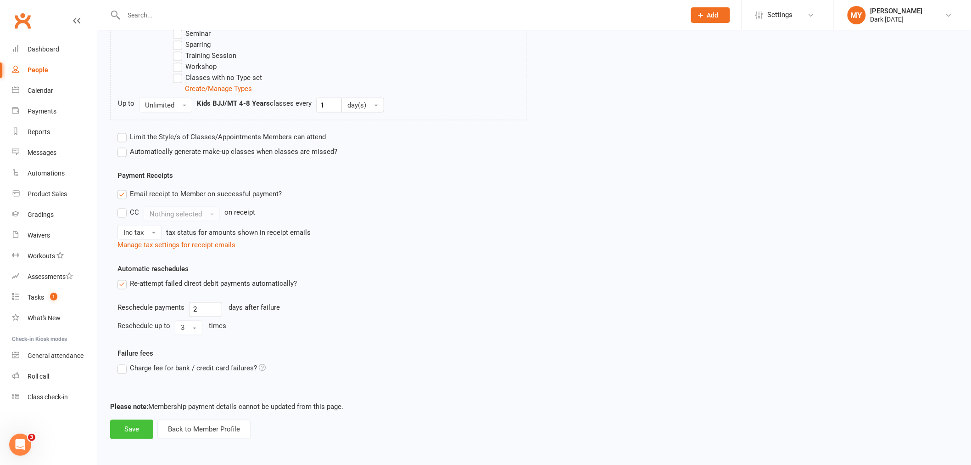
click at [139, 429] on button "Save" at bounding box center [131, 429] width 43 height 19
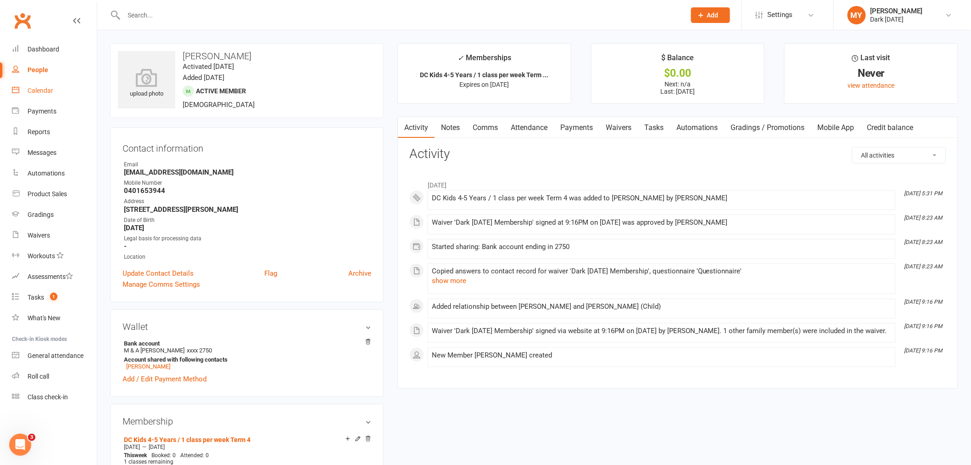
click at [51, 85] on link "Calendar" at bounding box center [54, 90] width 85 height 21
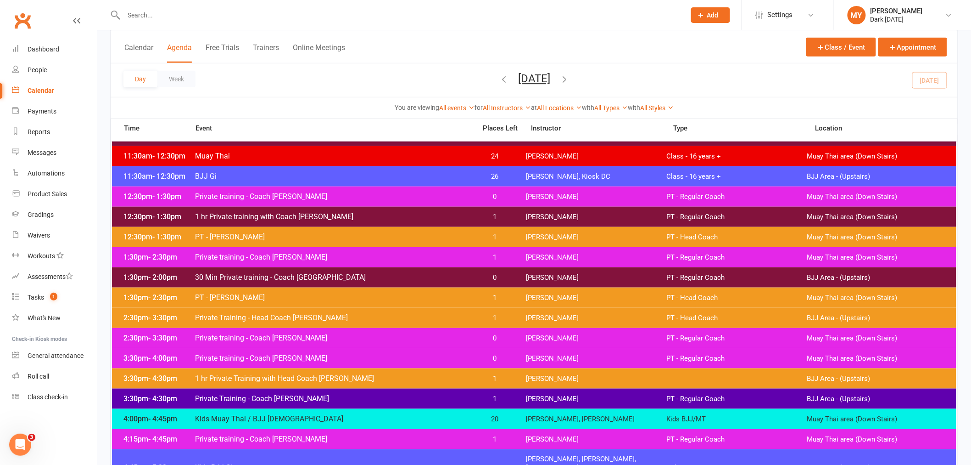
scroll to position [408, 0]
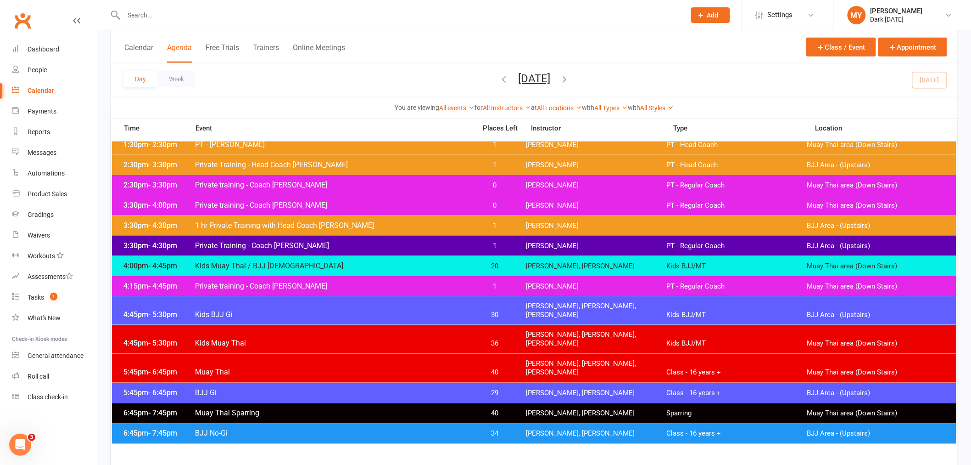
click at [330, 259] on div "4:00pm - 4:45pm Kids Muay Thai / BJJ [DEMOGRAPHIC_DATA] 20 [PERSON_NAME], [PERS…" at bounding box center [534, 266] width 845 height 20
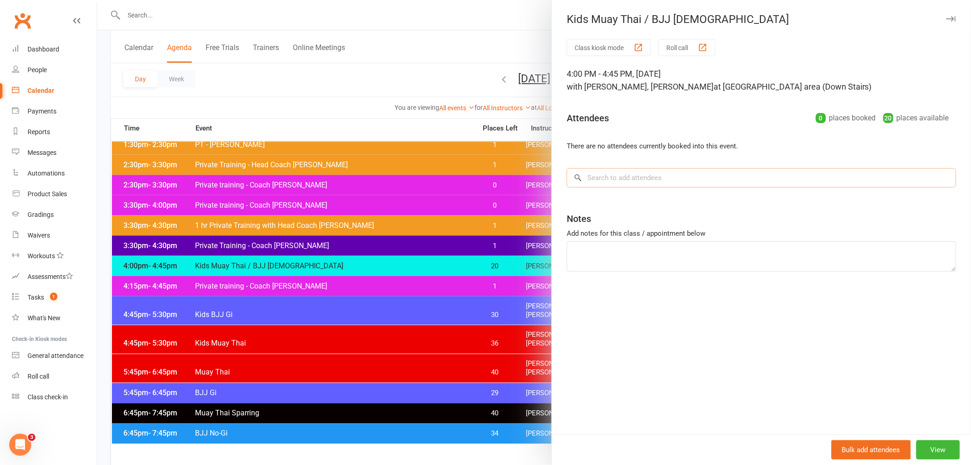
click at [604, 179] on input "search" at bounding box center [762, 177] width 390 height 19
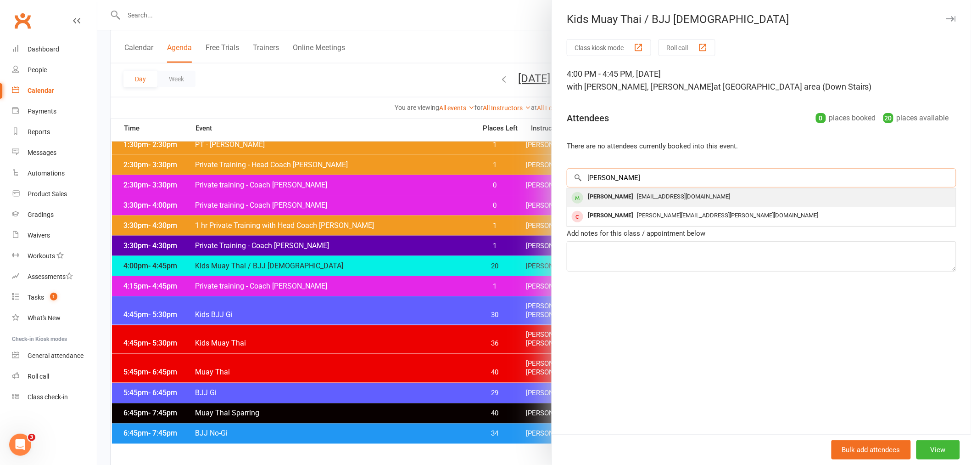
type input "[PERSON_NAME]"
click at [611, 193] on div "[PERSON_NAME]" at bounding box center [610, 196] width 53 height 13
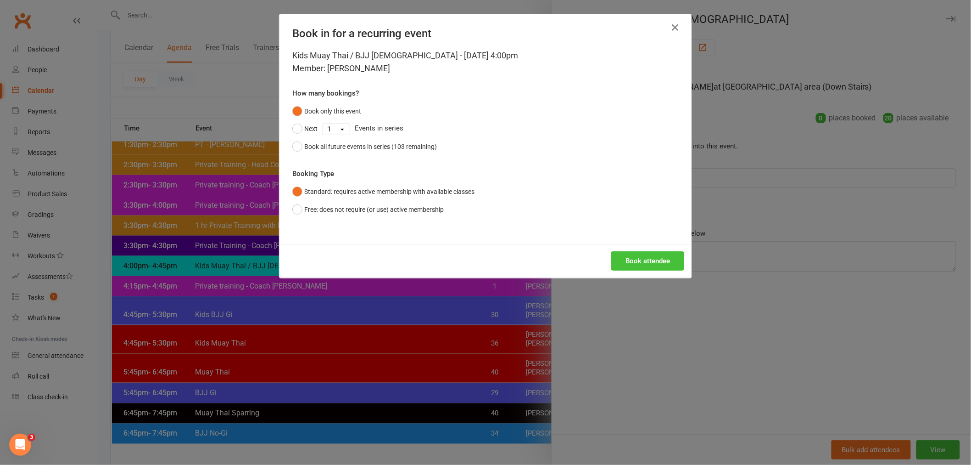
click at [634, 262] on button "Book attendee" at bounding box center [647, 260] width 73 height 19
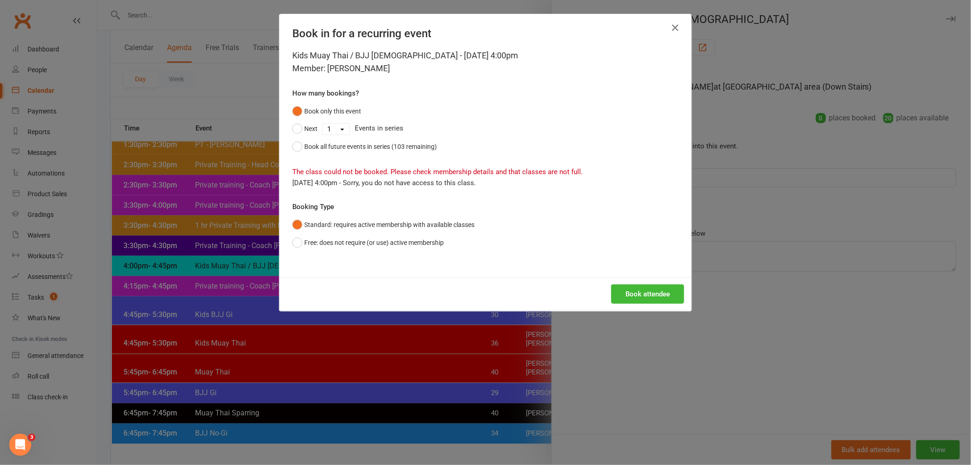
click at [672, 24] on icon "button" at bounding box center [675, 27] width 11 height 11
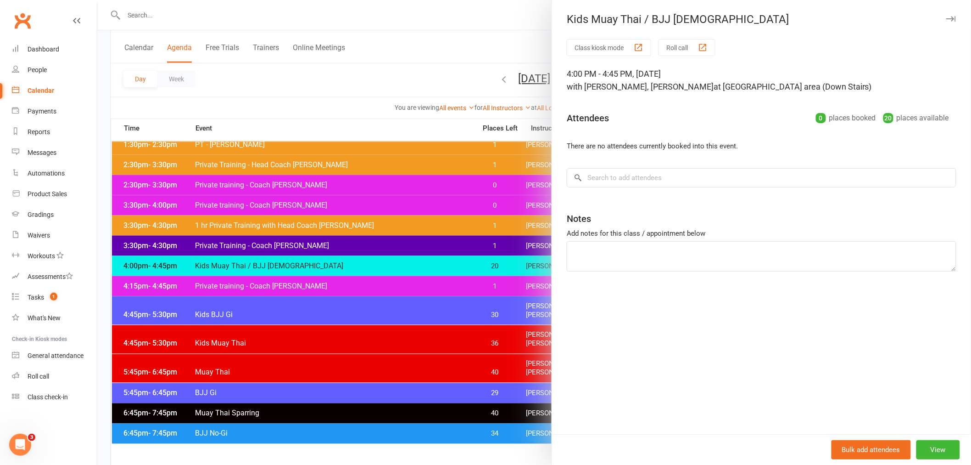
click at [672, 22] on div "Kids Muay Thai / BJJ [DEMOGRAPHIC_DATA]" at bounding box center [761, 19] width 419 height 13
click at [942, 447] on button "View" at bounding box center [939, 449] width 44 height 19
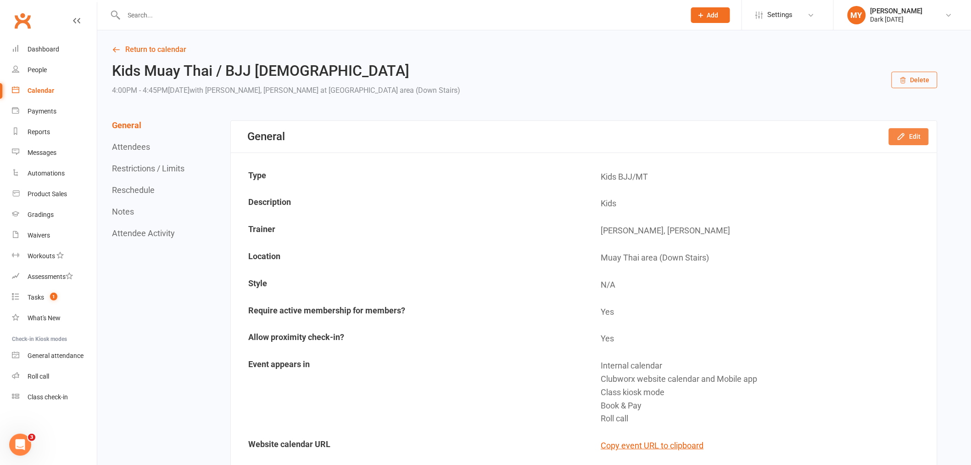
click at [906, 131] on button "Edit" at bounding box center [909, 136] width 40 height 17
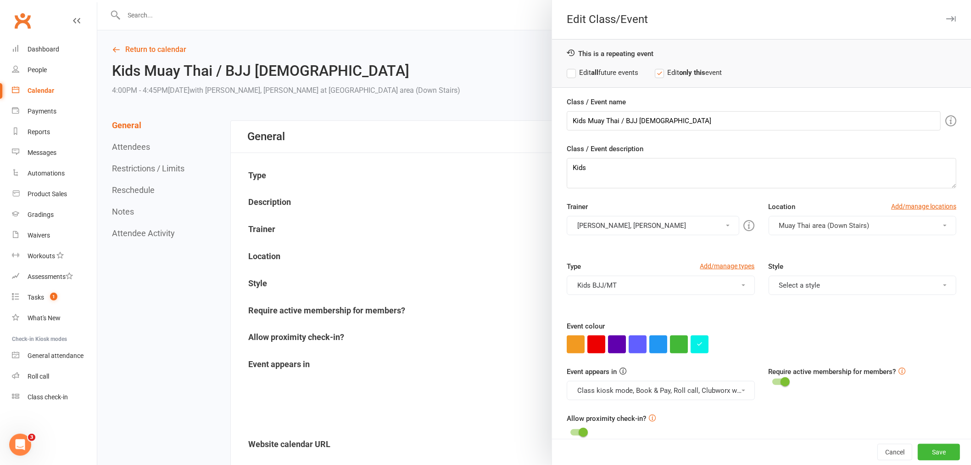
click at [806, 230] on button "Muay Thai area (Down Stairs)" at bounding box center [863, 225] width 188 height 19
click at [804, 250] on span "BJJ Area - (Upstairs)" at bounding box center [808, 247] width 63 height 8
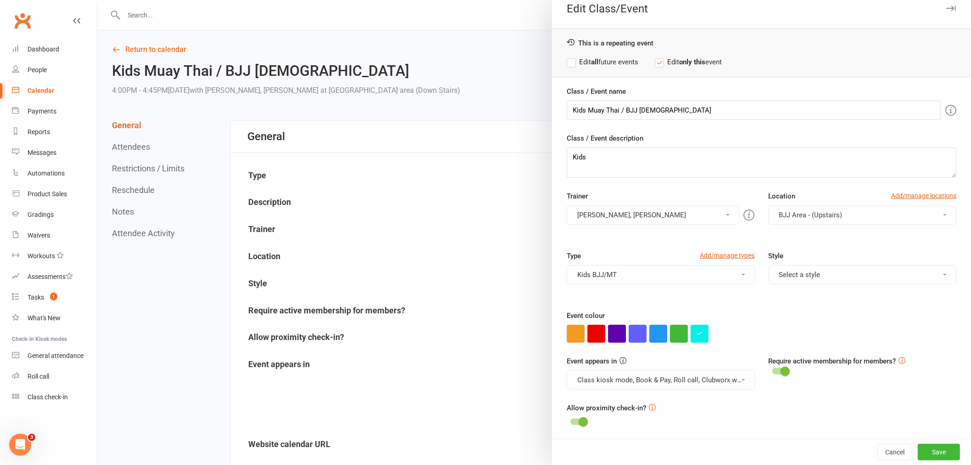
scroll to position [13, 0]
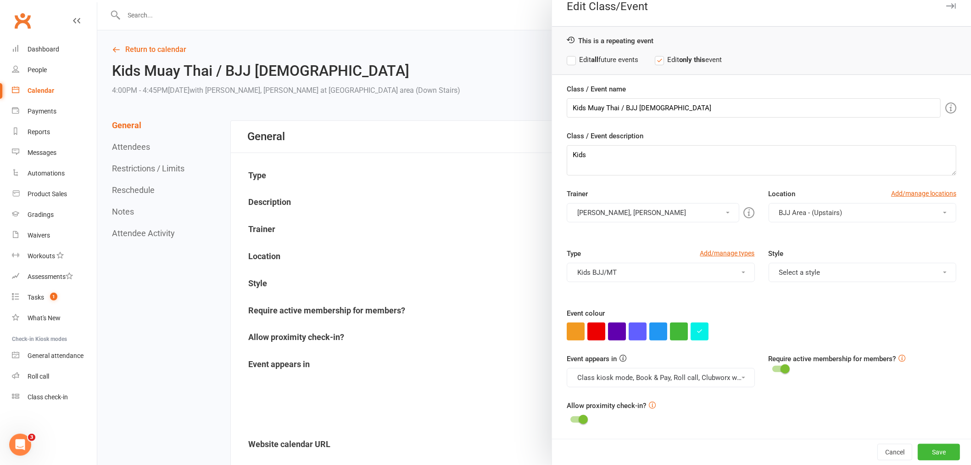
click at [721, 265] on button "Kids BJJ/MT" at bounding box center [661, 272] width 188 height 19
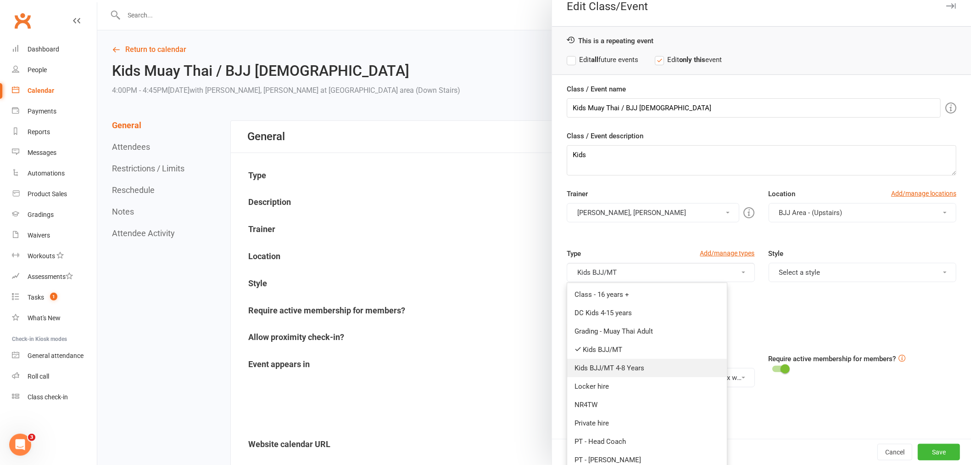
click at [633, 363] on link "Kids BJJ/MT 4-8 Years" at bounding box center [647, 367] width 160 height 18
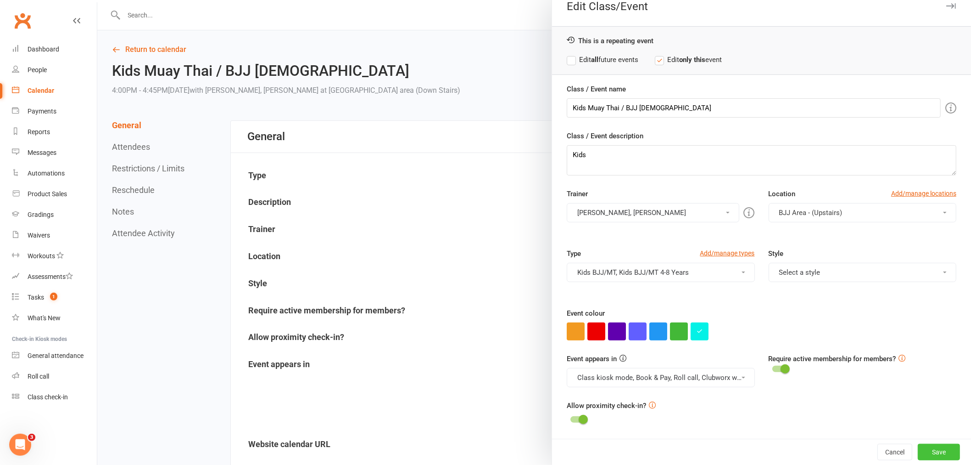
click at [918, 444] on button "Save" at bounding box center [939, 451] width 42 height 17
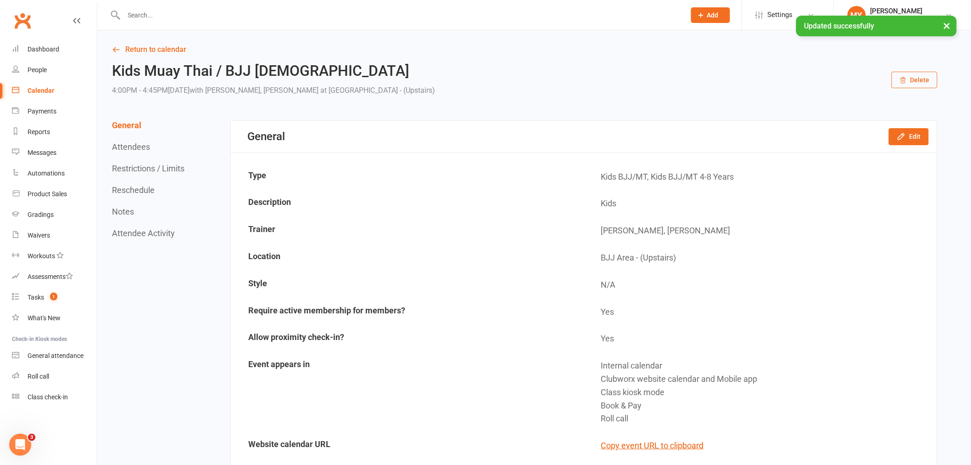
click at [45, 89] on div "Calendar" at bounding box center [41, 90] width 27 height 7
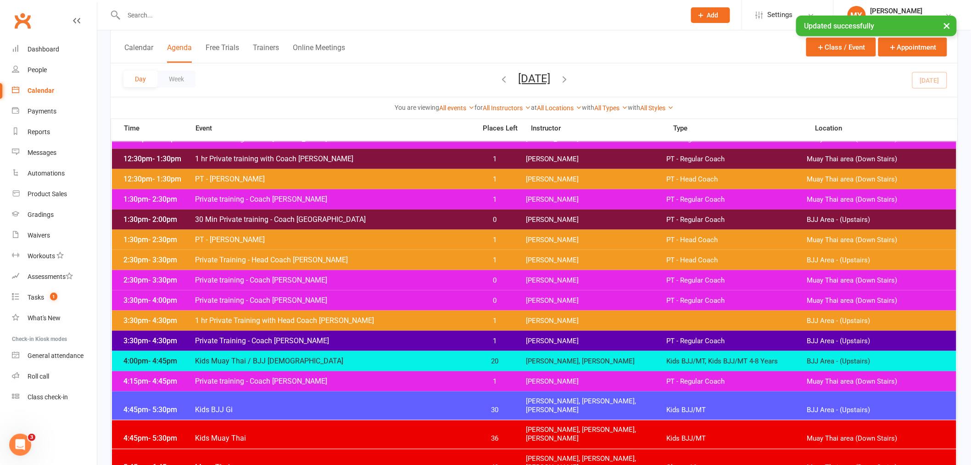
scroll to position [408, 0]
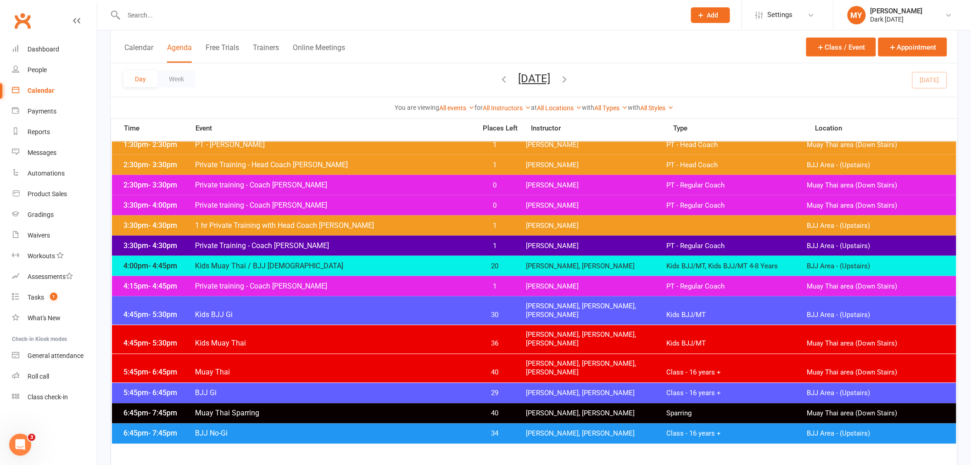
click at [297, 257] on div "4:00pm - 4:45pm Kids Muay Thai / BJJ [DEMOGRAPHIC_DATA] 20 [PERSON_NAME], [PERS…" at bounding box center [534, 266] width 845 height 20
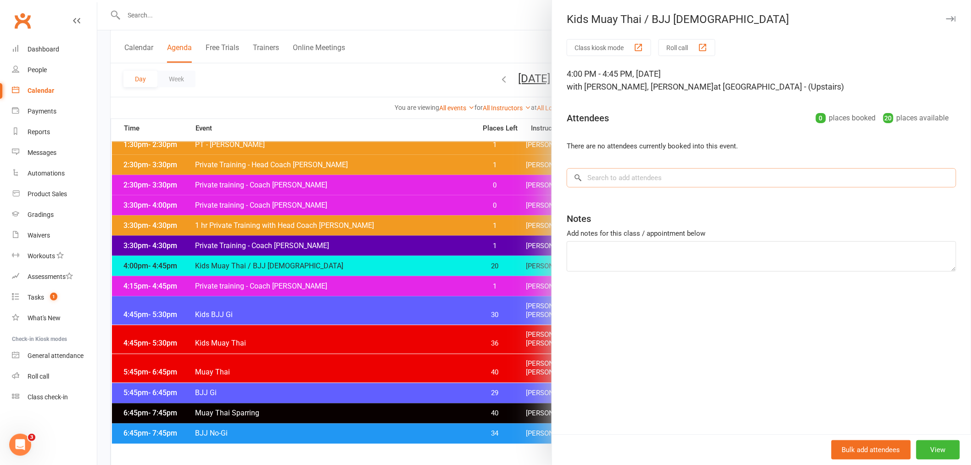
click at [626, 179] on input "search" at bounding box center [762, 177] width 390 height 19
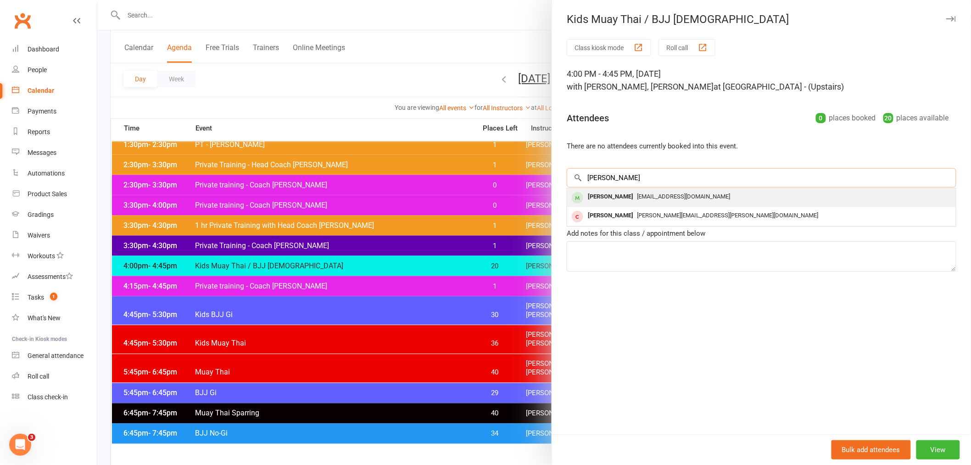
type input "[PERSON_NAME]"
click at [622, 196] on div "[PERSON_NAME]" at bounding box center [610, 196] width 53 height 13
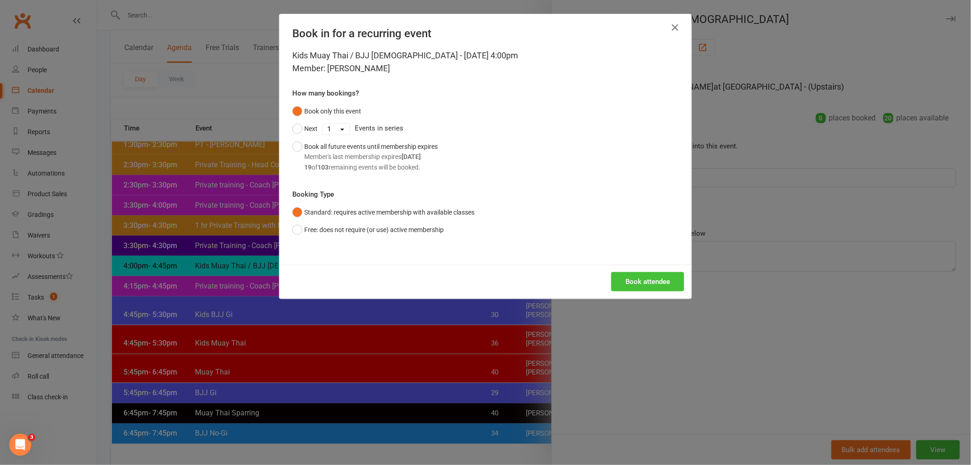
click at [640, 286] on button "Book attendee" at bounding box center [647, 281] width 73 height 19
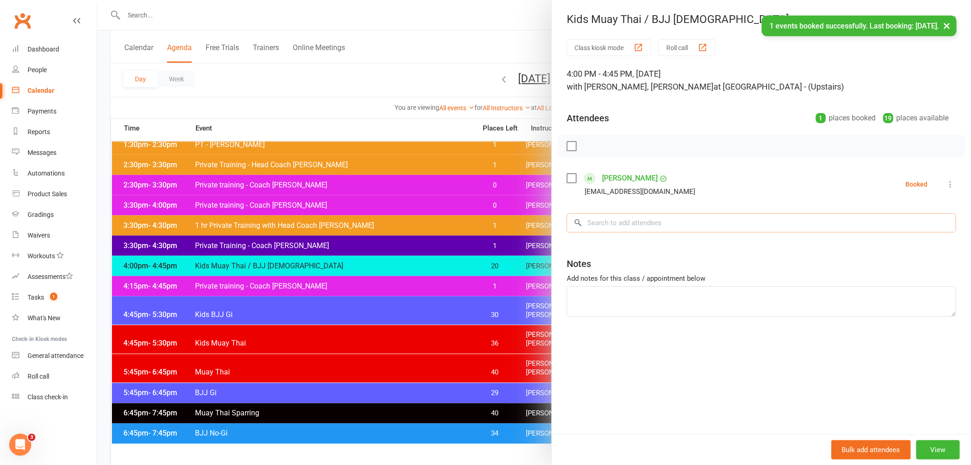
click at [648, 218] on input "search" at bounding box center [762, 222] width 390 height 19
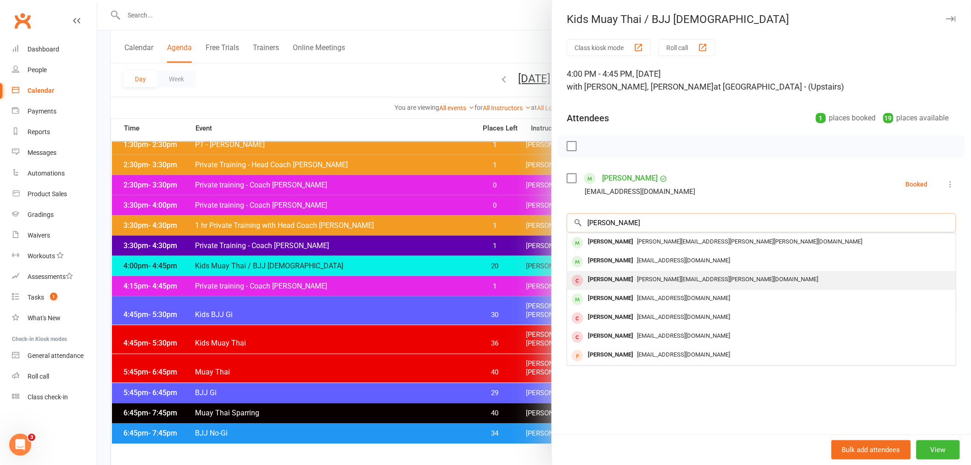
type input "[PERSON_NAME]"
click at [646, 252] on div "[PERSON_NAME] [EMAIL_ADDRESS][DOMAIN_NAME]" at bounding box center [761, 261] width 389 height 19
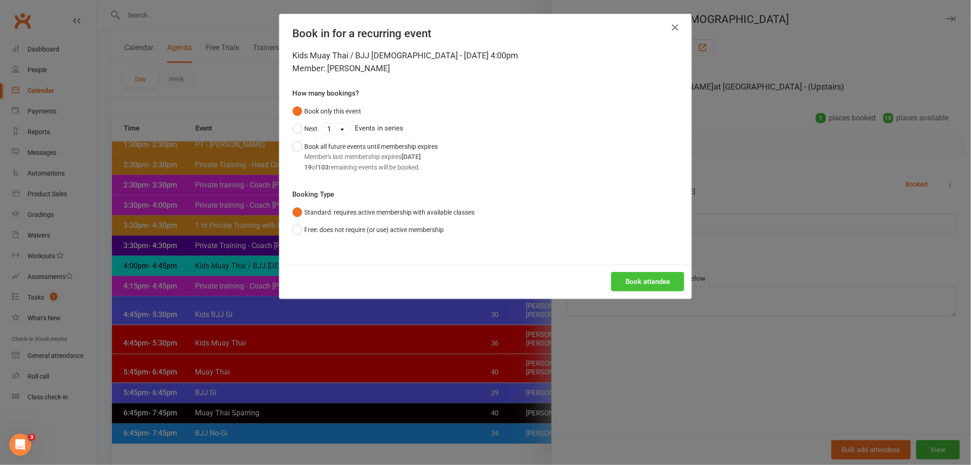
click at [639, 279] on button "Book attendee" at bounding box center [647, 281] width 73 height 19
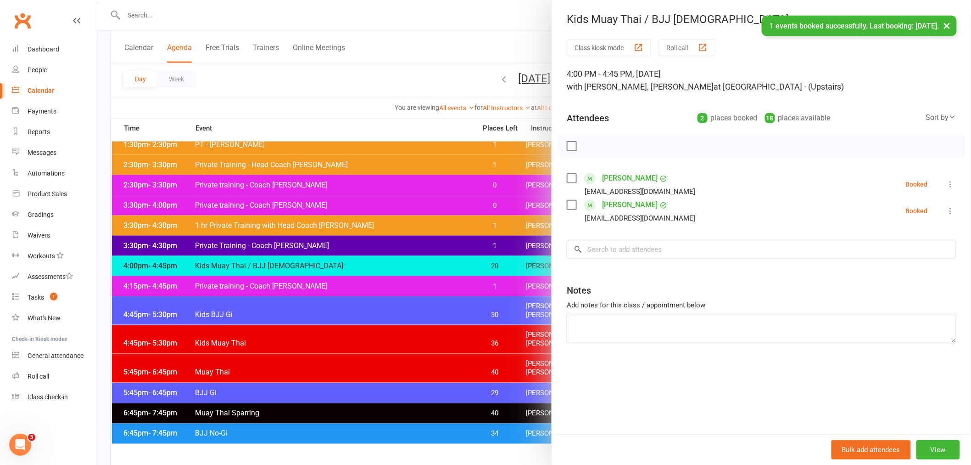
click at [416, 16] on div "× 1 events booked successfully. Last booking: [DATE]." at bounding box center [479, 16] width 959 height 0
click at [270, 16] on div "× 1 events booked successfully. Last booking: [DATE]." at bounding box center [479, 16] width 959 height 0
click at [645, 251] on input "search" at bounding box center [762, 249] width 390 height 19
click at [327, 25] on div at bounding box center [534, 232] width 874 height 465
